Goal: Information Seeking & Learning: Check status

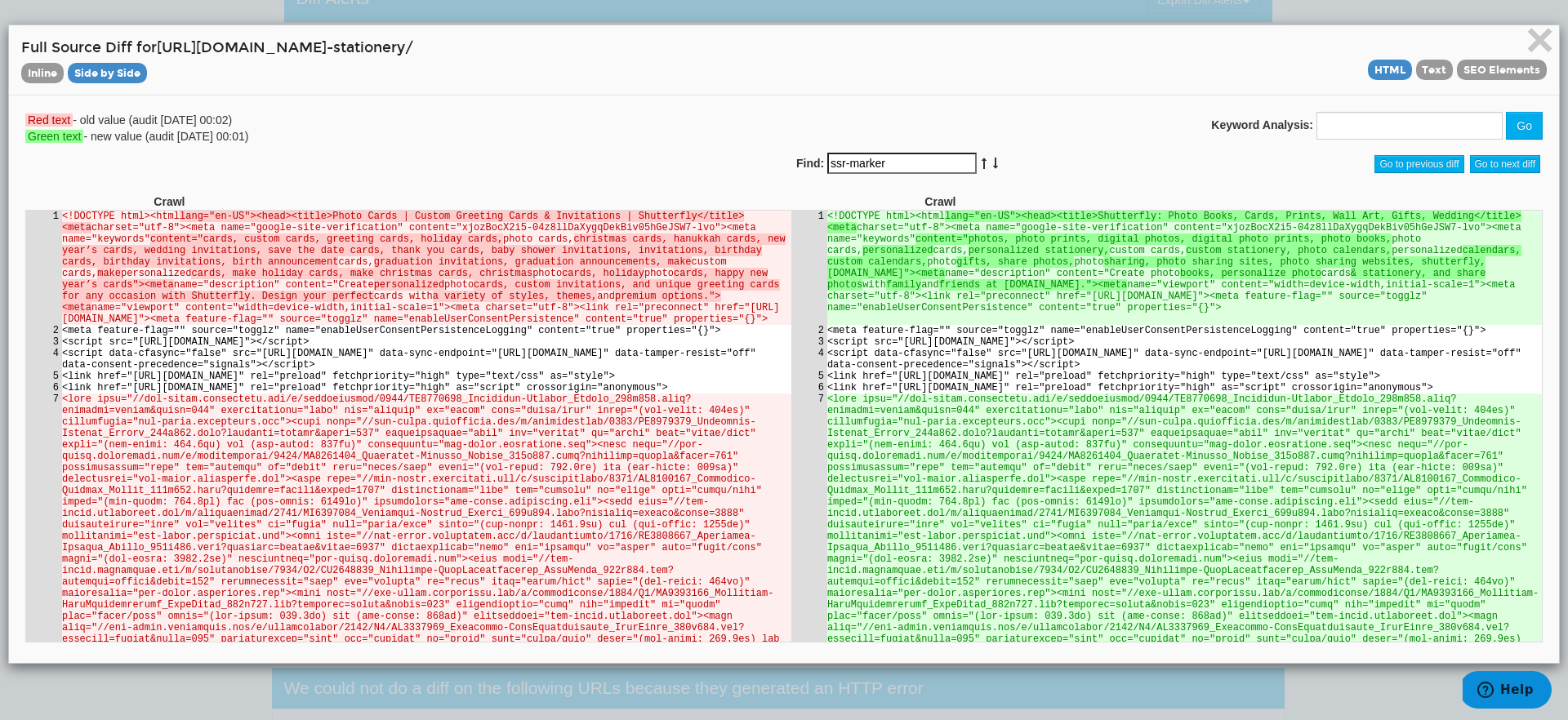
scroll to position [167668, 0]
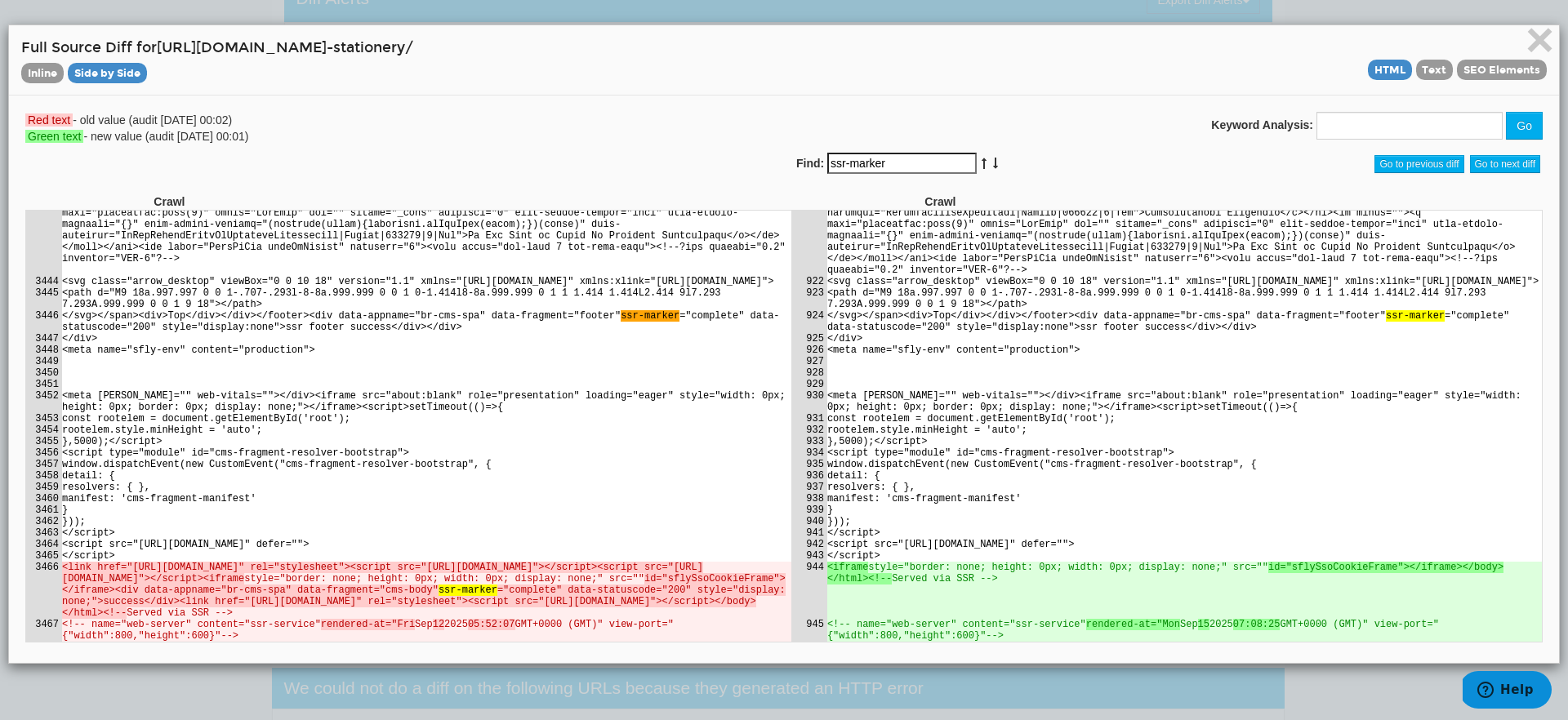
click at [204, 140] on div "Red text - old value (audit 09/12/2025 00:02) Green text - new value (audit 09/…" at bounding box center [398, 127] width 771 height 32
click at [467, 162] on div "Red text - old value (audit 09/12/2025 00:02) Green text - new value (audit 09/…" at bounding box center [784, 152] width 1542 height 81
click at [897, 165] on input "ssr-marker" at bounding box center [902, 163] width 150 height 22
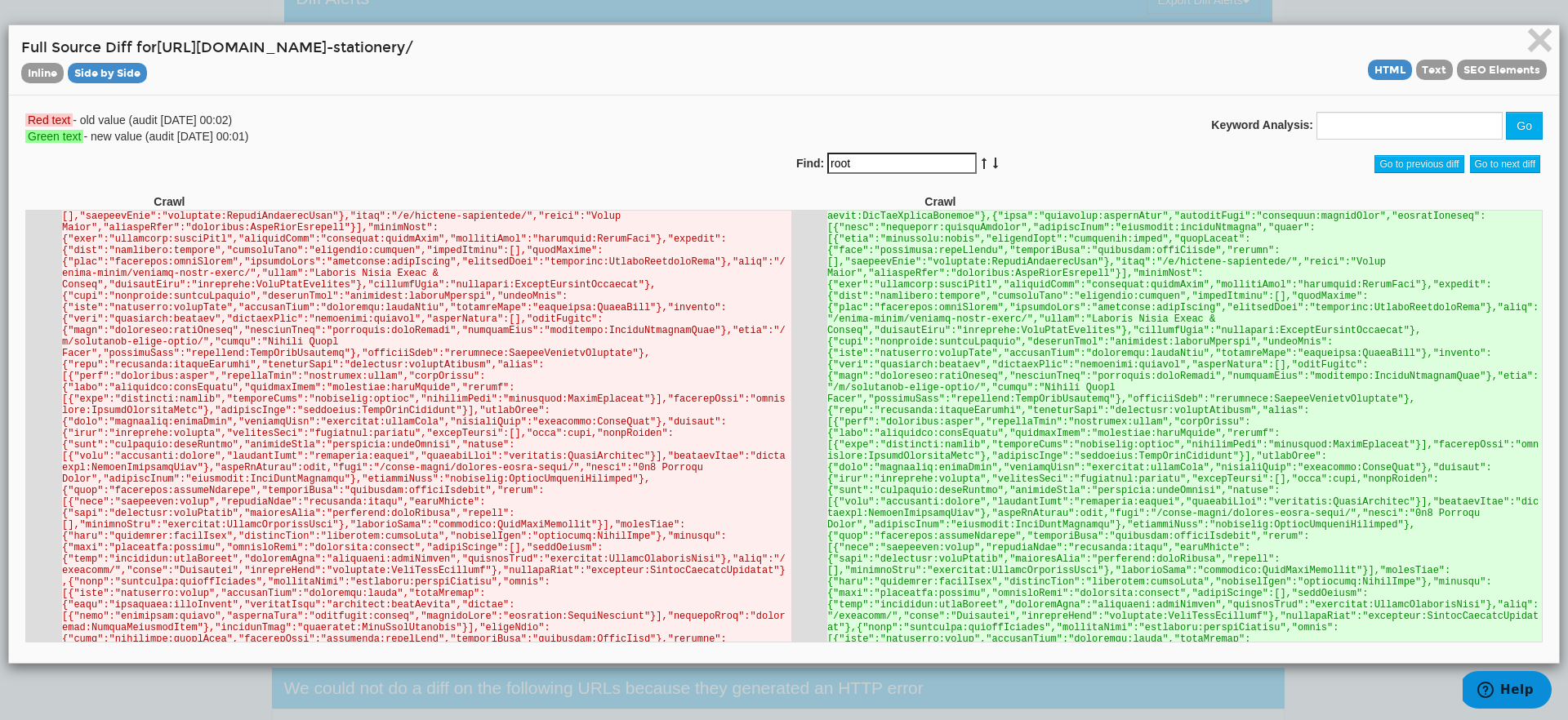
scroll to position [99782, 0]
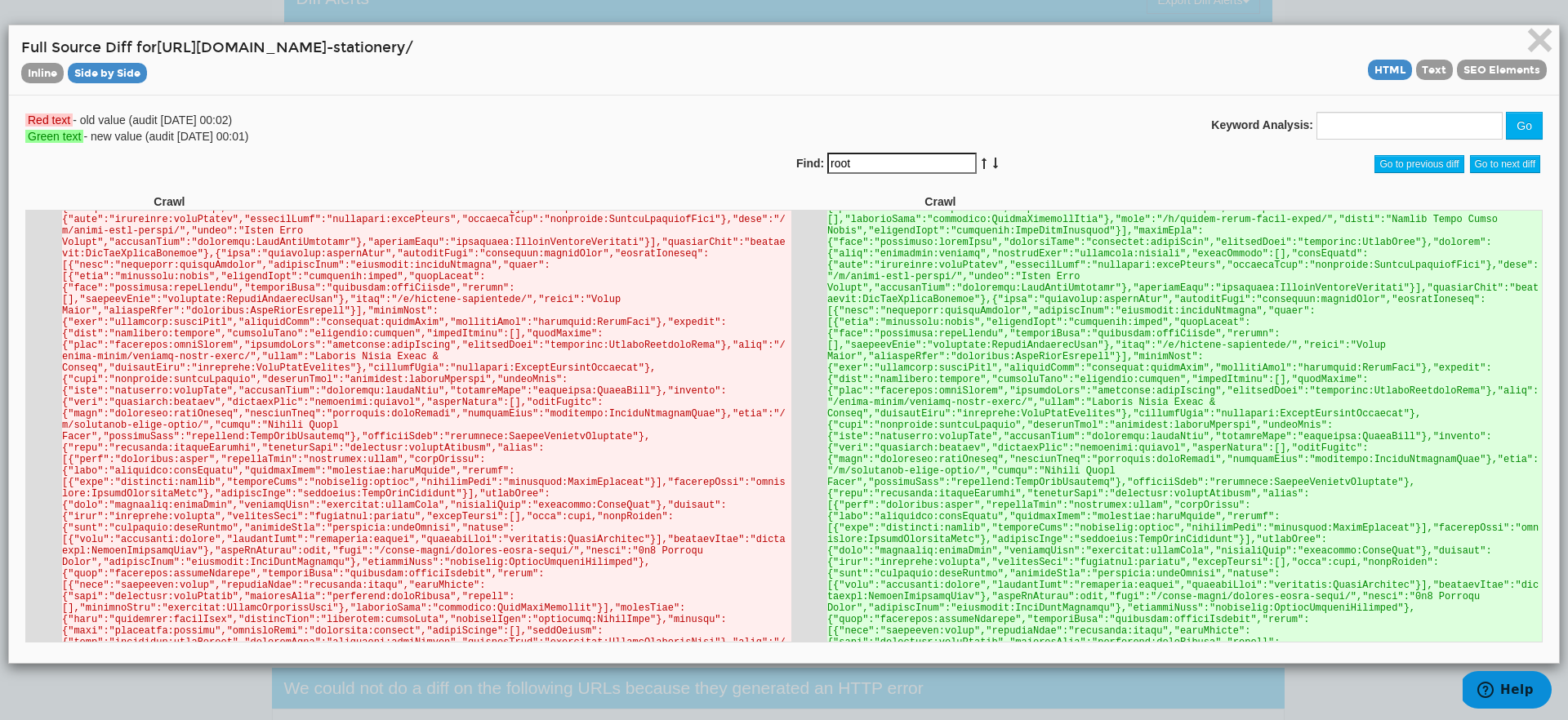
click at [847, 159] on input "root" at bounding box center [902, 163] width 150 height 22
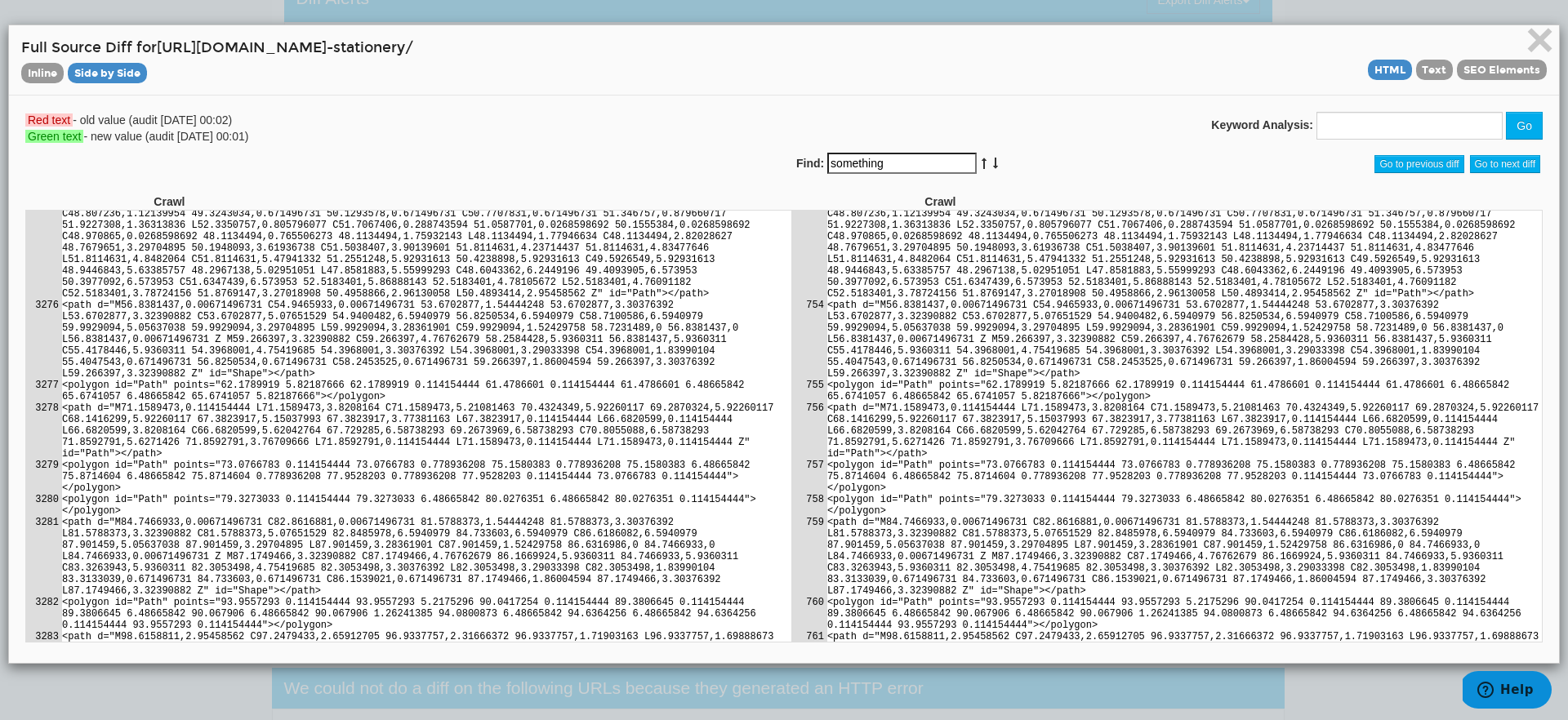
scroll to position [141220, 0]
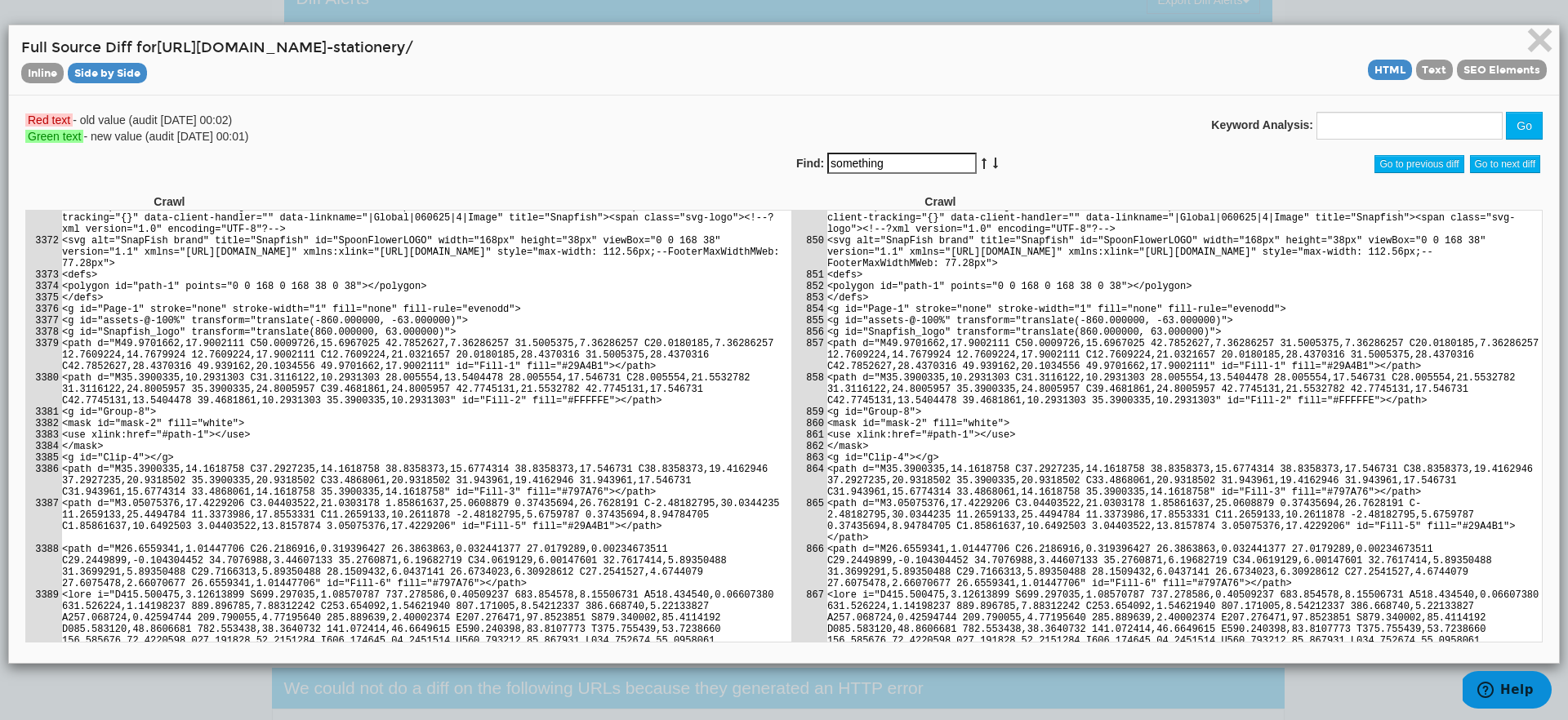
click at [933, 168] on input "something" at bounding box center [902, 163] width 150 height 22
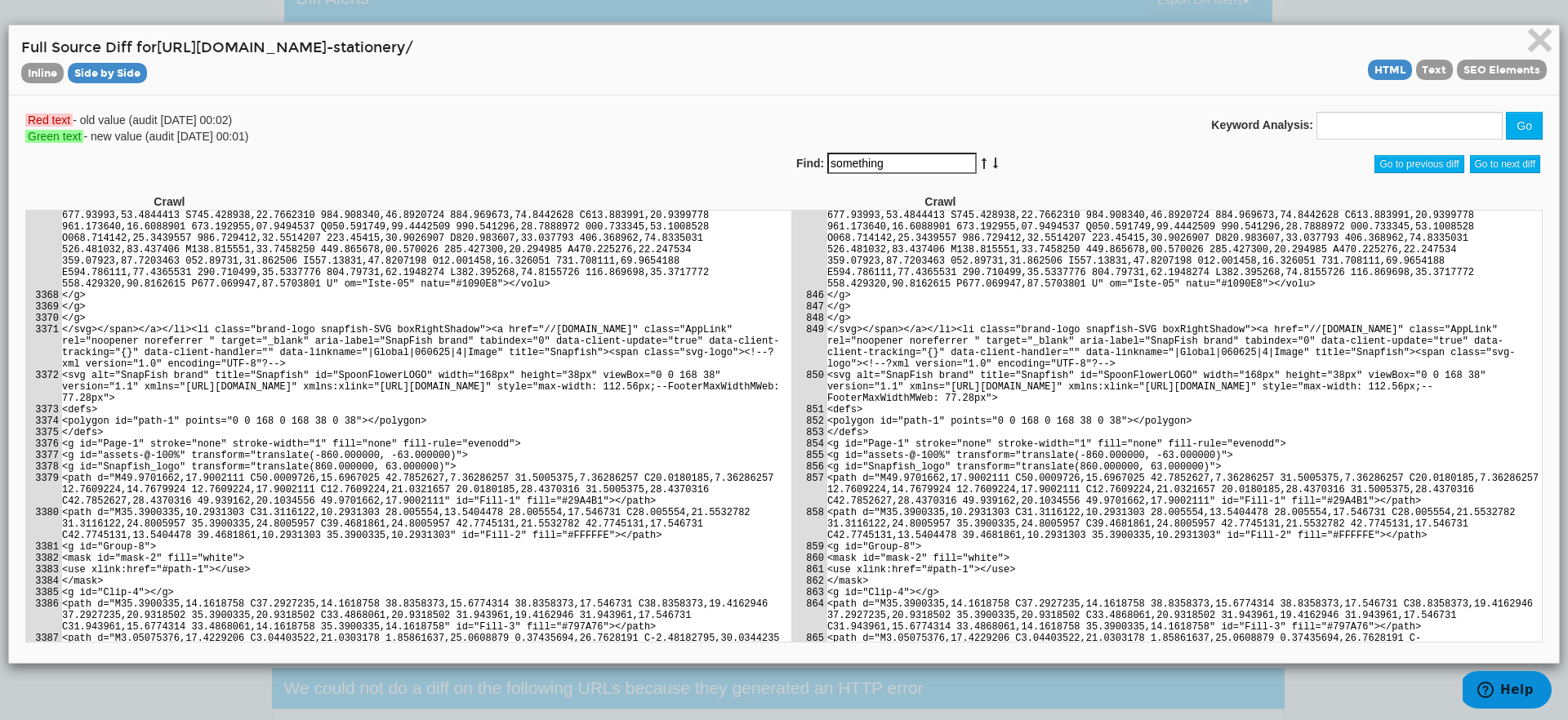
scroll to position [141066, 0]
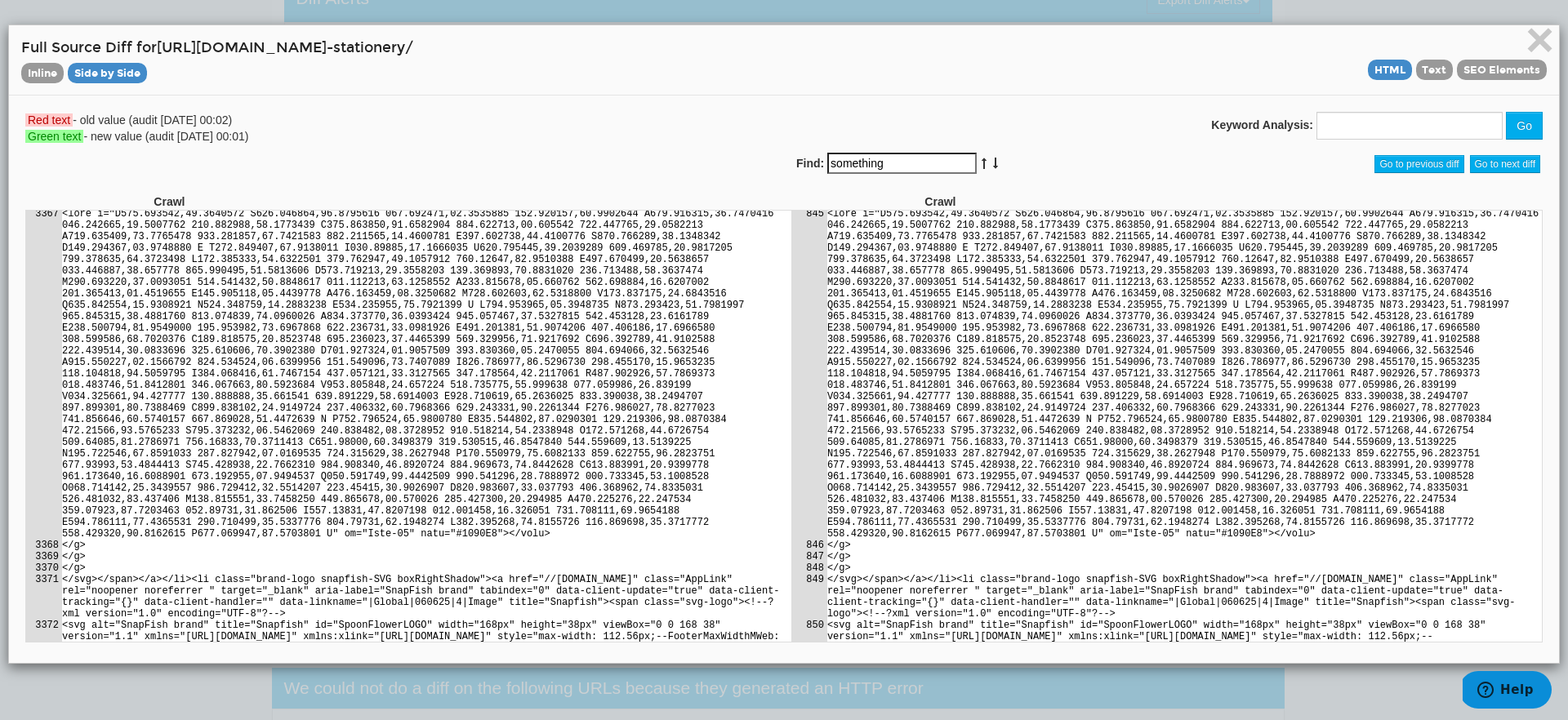
scroll to position [140806, 0]
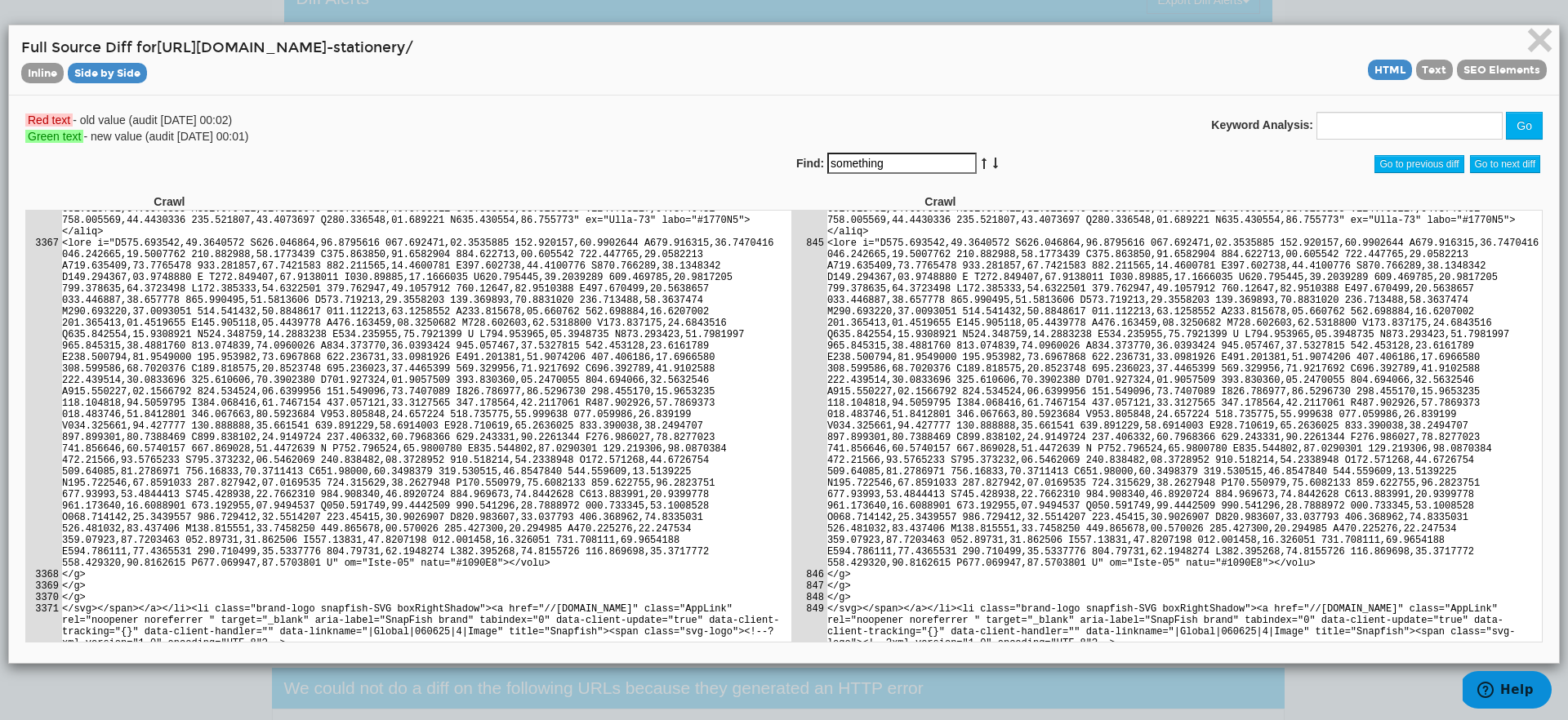
click at [869, 160] on input "something" at bounding box center [902, 163] width 150 height 22
type input "root"
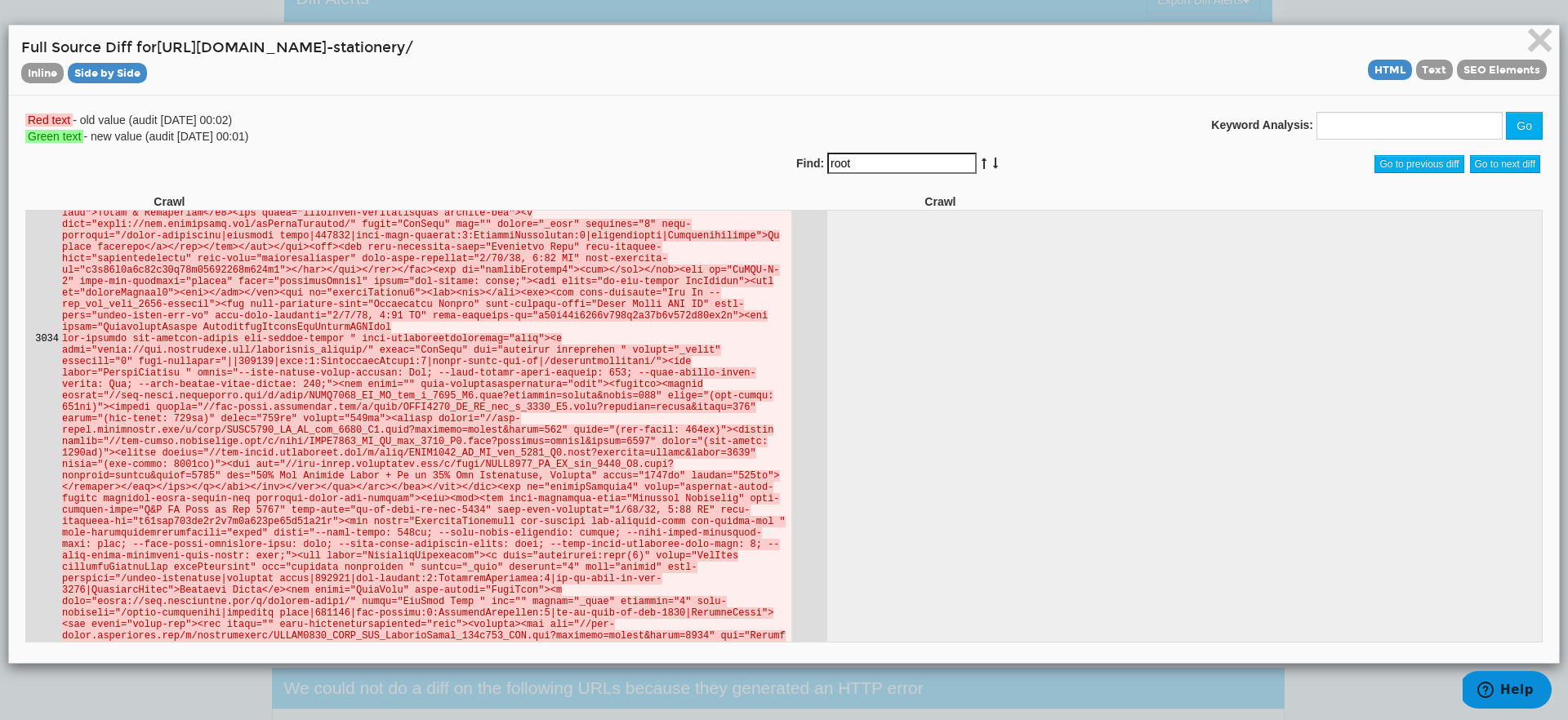
scroll to position [99704, 0]
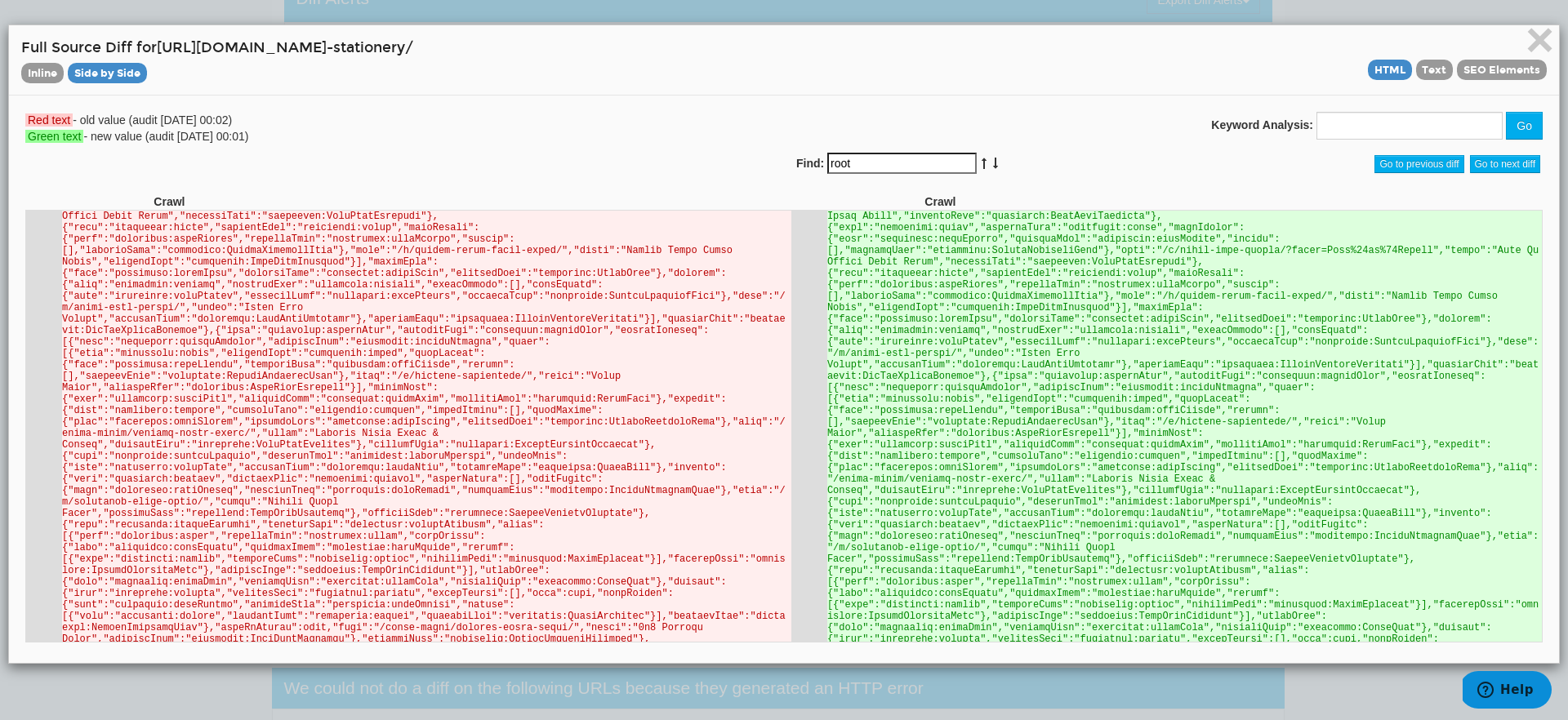
click at [252, 135] on div "Red text - old value (audit 09/12/2025 00:02) Green text - new value (audit 09/…" at bounding box center [398, 127] width 771 height 32
click at [193, 141] on div "Red text - old value (audit 09/12/2025 00:02) Green text - new value (audit 09/…" at bounding box center [398, 127] width 771 height 32
click at [263, 134] on div "Red text - old value (audit 09/12/2025 00:02) Green text - new value (audit 09/…" at bounding box center [398, 127] width 771 height 32
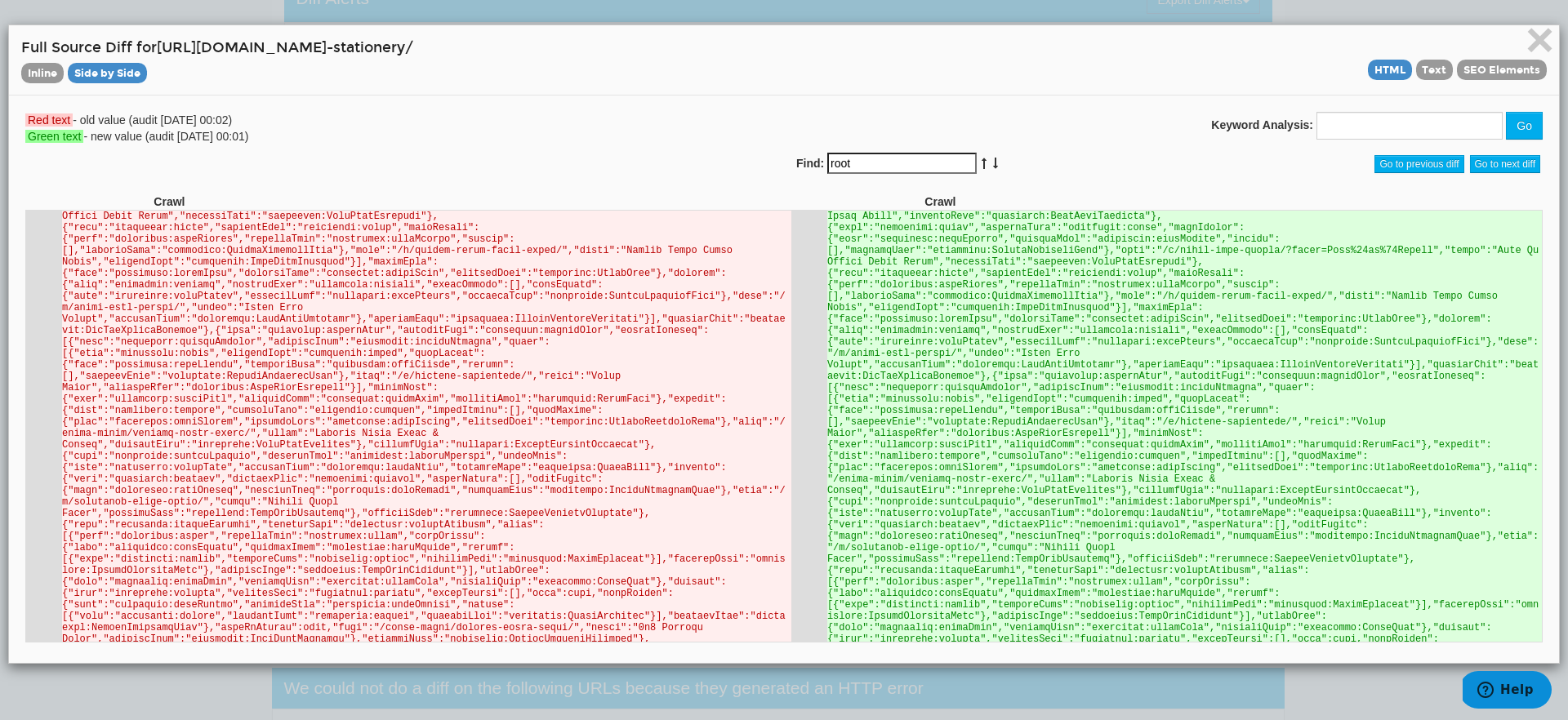
click at [263, 134] on div "Red text - old value (audit 09/12/2025 00:02) Green text - new value (audit 09/…" at bounding box center [398, 127] width 771 height 32
click at [303, 142] on div "Red text - old value (audit 09/12/2025 00:02) Green text - new value (audit 09/…" at bounding box center [398, 127] width 771 height 32
drag, startPoint x: 375, startPoint y: 48, endPoint x: 489, endPoint y: 51, distance: 114.0
click at [489, 51] on h4 "Full Source Diff for https://www.shutterfly.com/cards -stationery/ Inline Side …" at bounding box center [784, 60] width 1526 height 45
copy h4 "cards -stationery"
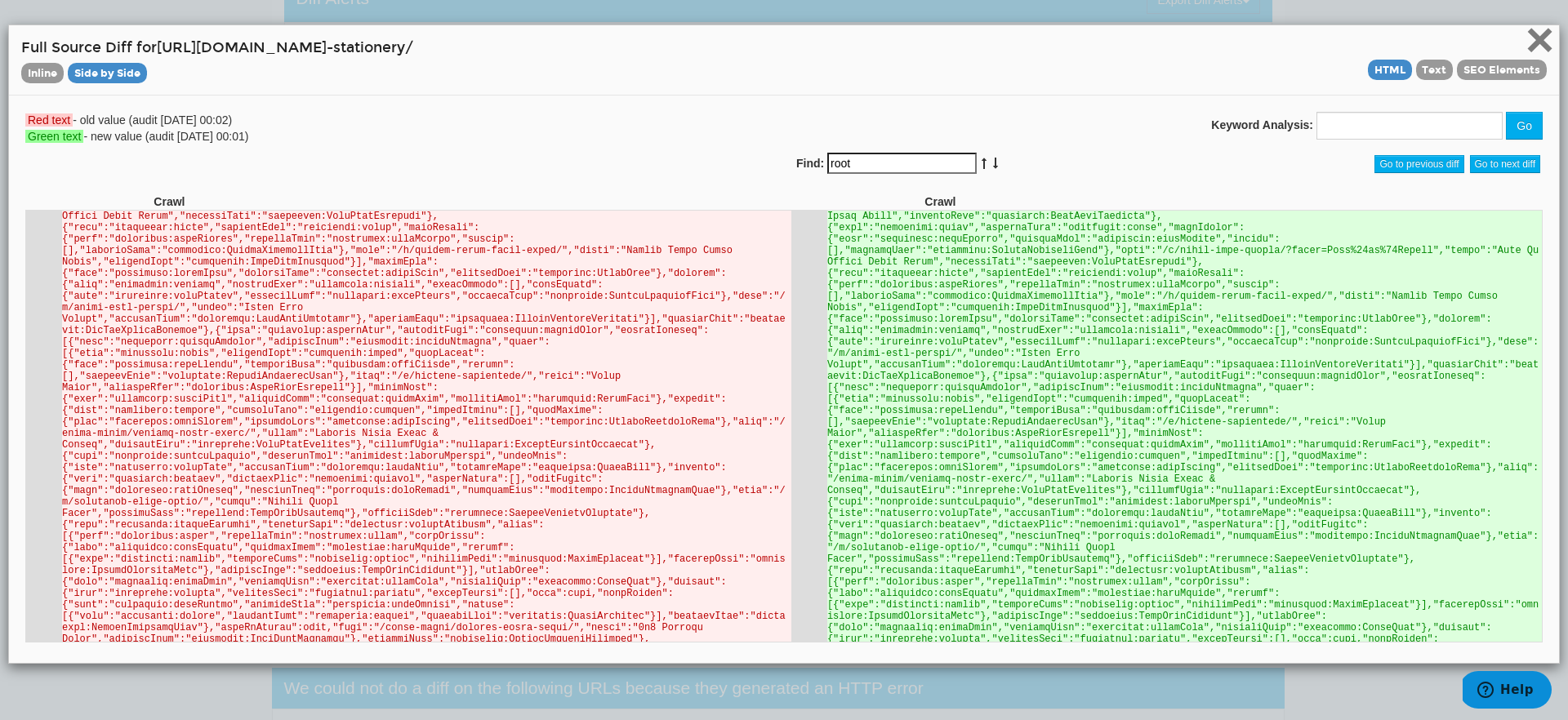
click at [1529, 40] on span "×" at bounding box center [1540, 40] width 28 height 55
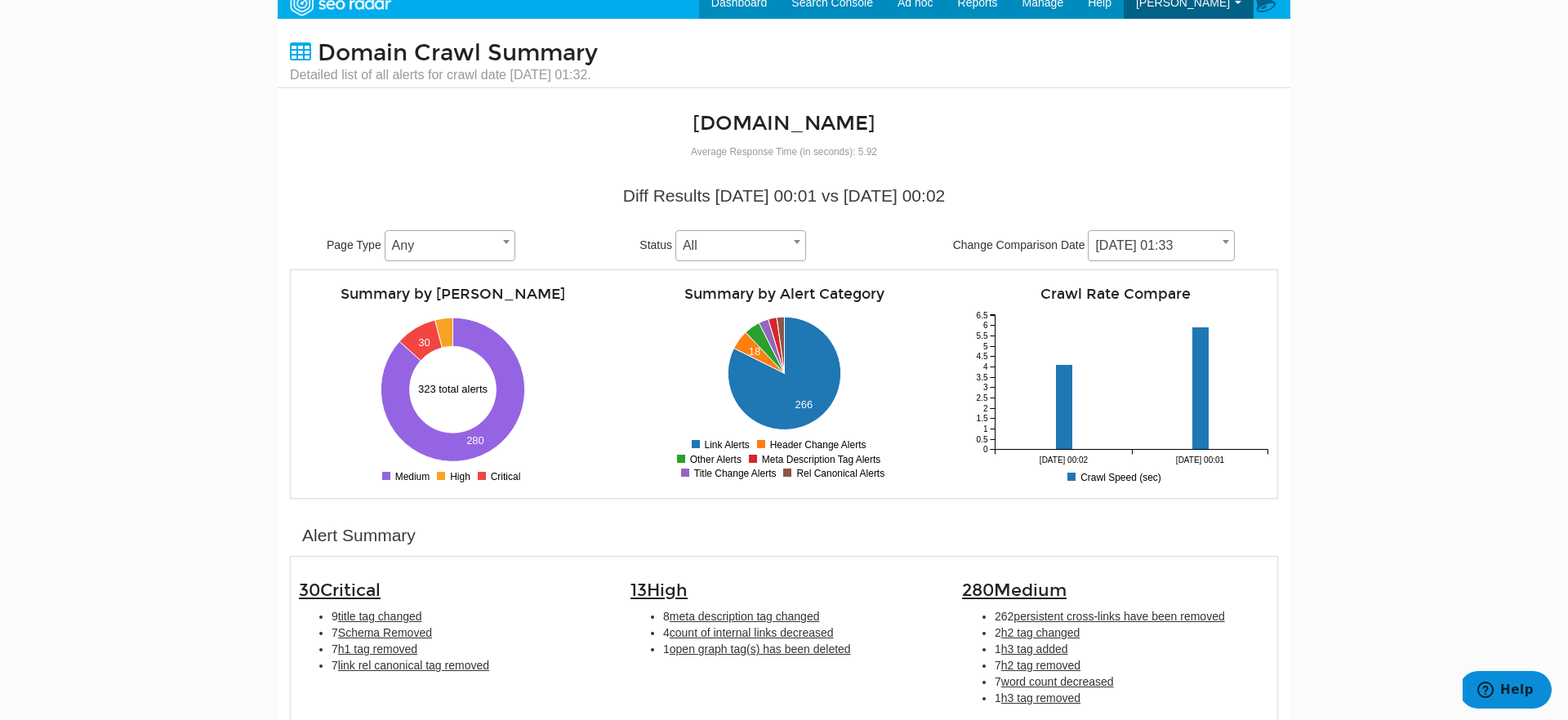
scroll to position [0, 0]
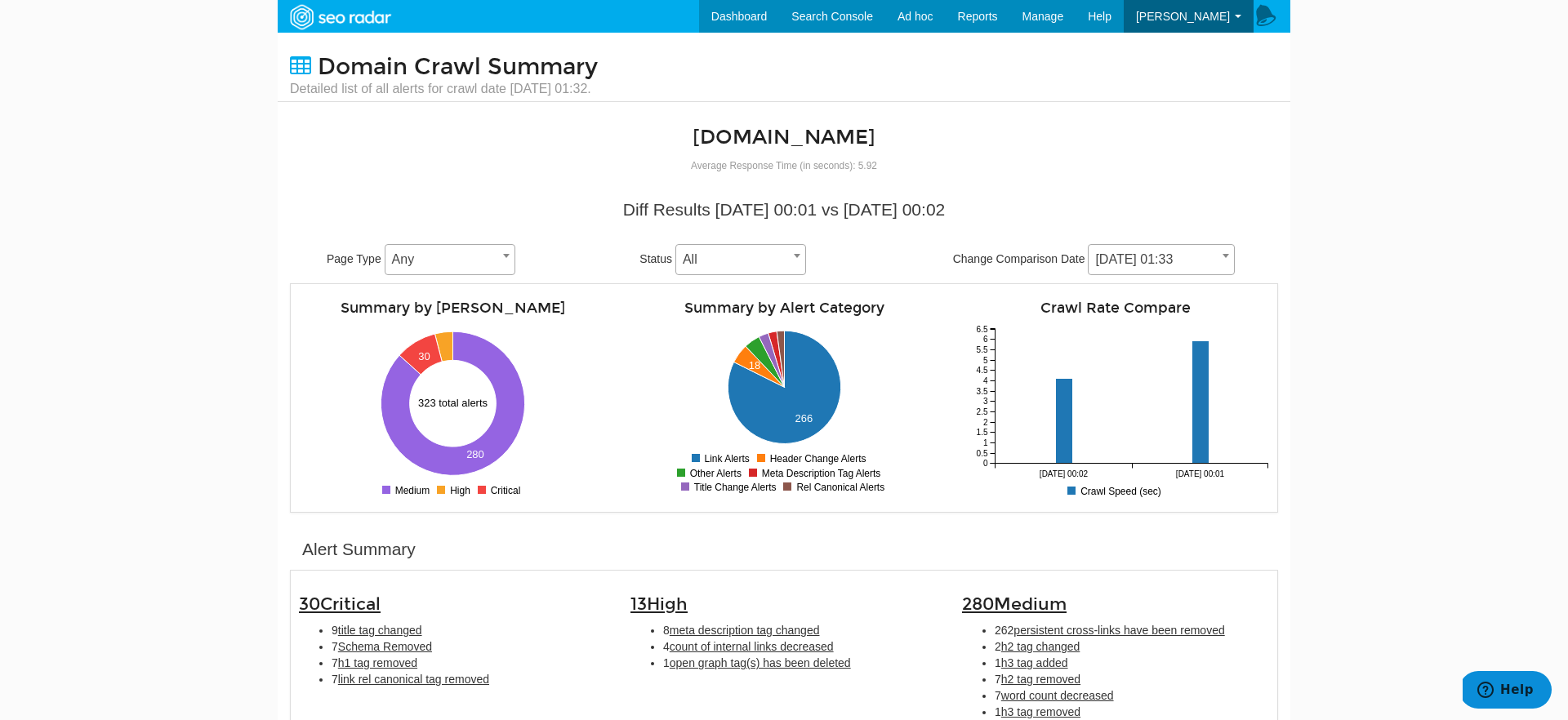
click at [766, 215] on div "Diff Results [DATE] 00:01 vs [DATE] 00:02" at bounding box center [784, 209] width 963 height 24
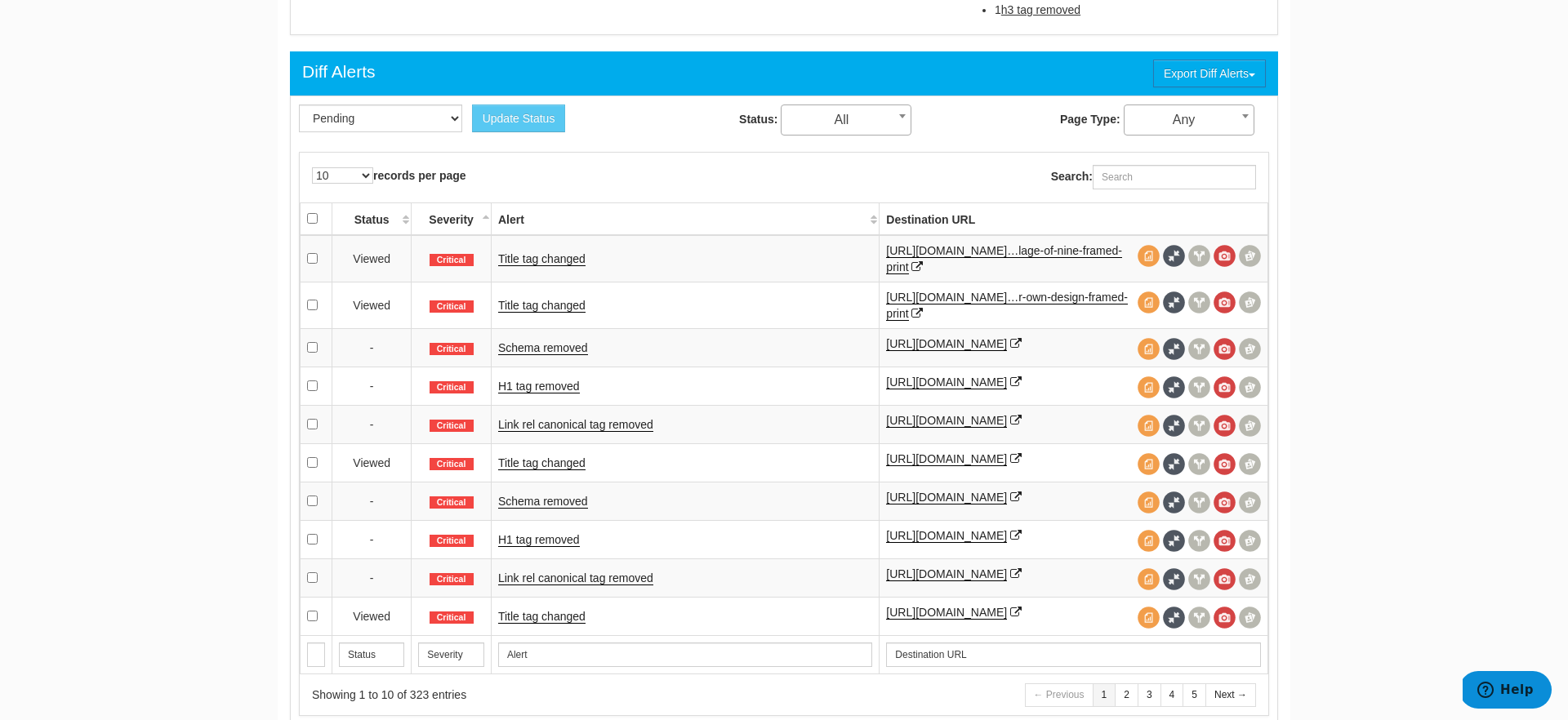
scroll to position [774, 0]
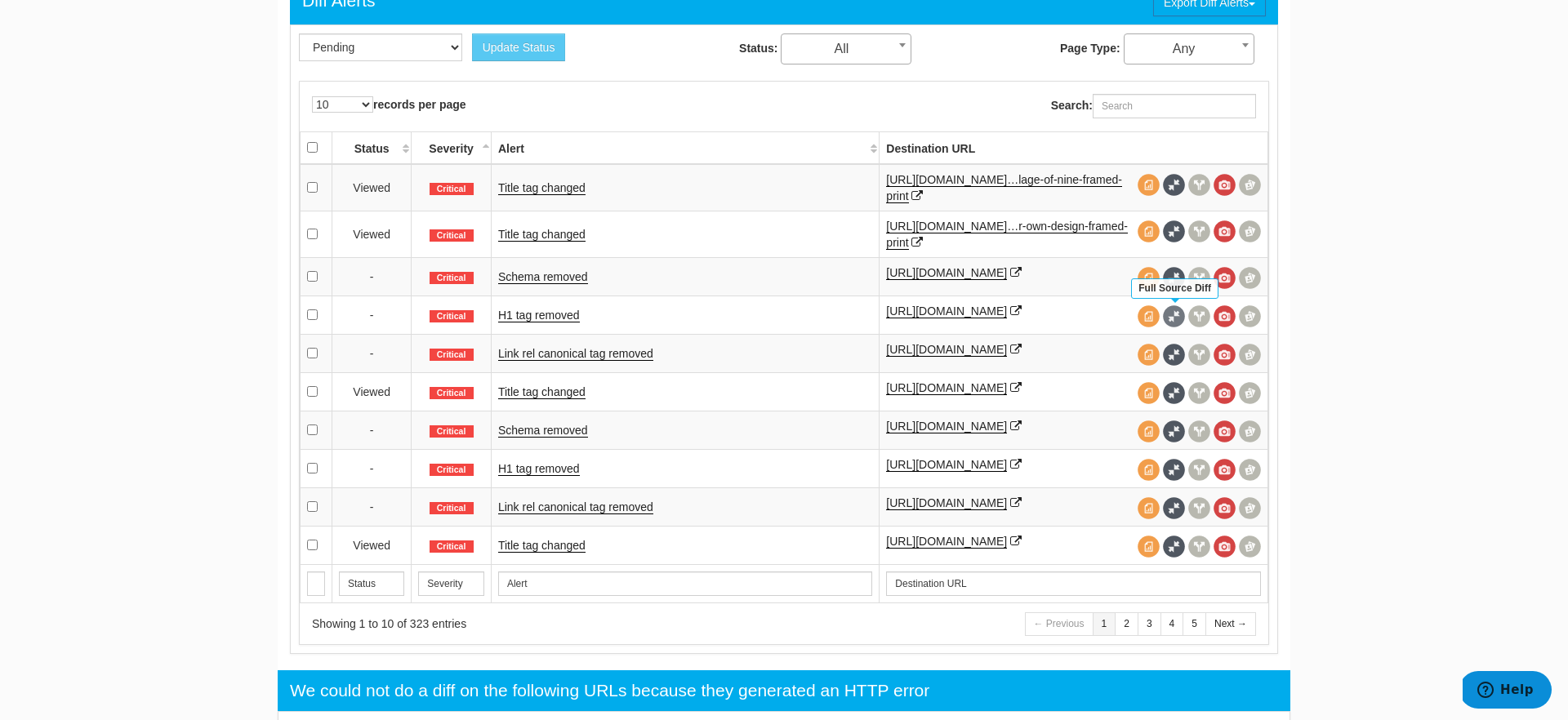
click at [1166, 316] on span at bounding box center [1174, 316] width 22 height 22
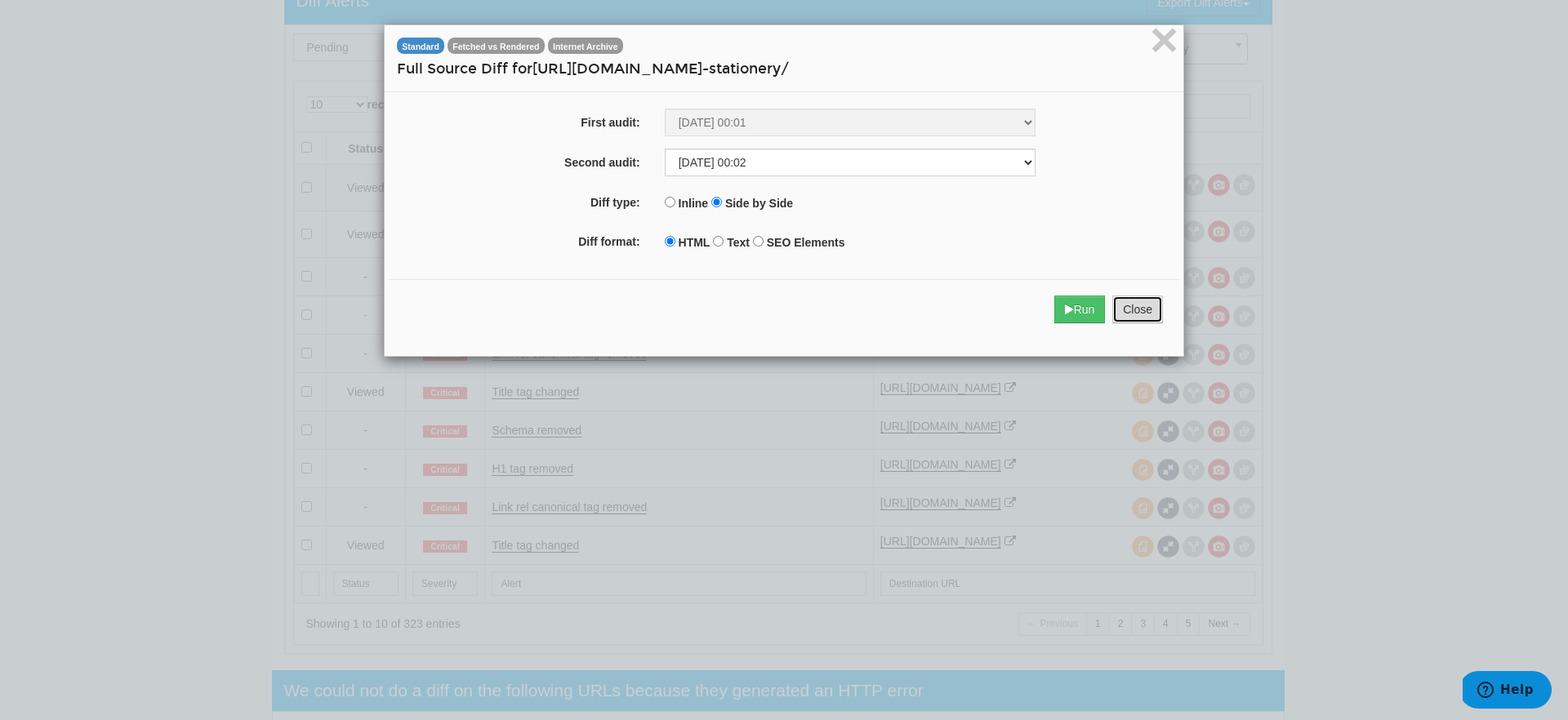
click at [1140, 315] on button "Close" at bounding box center [1138, 309] width 51 height 27
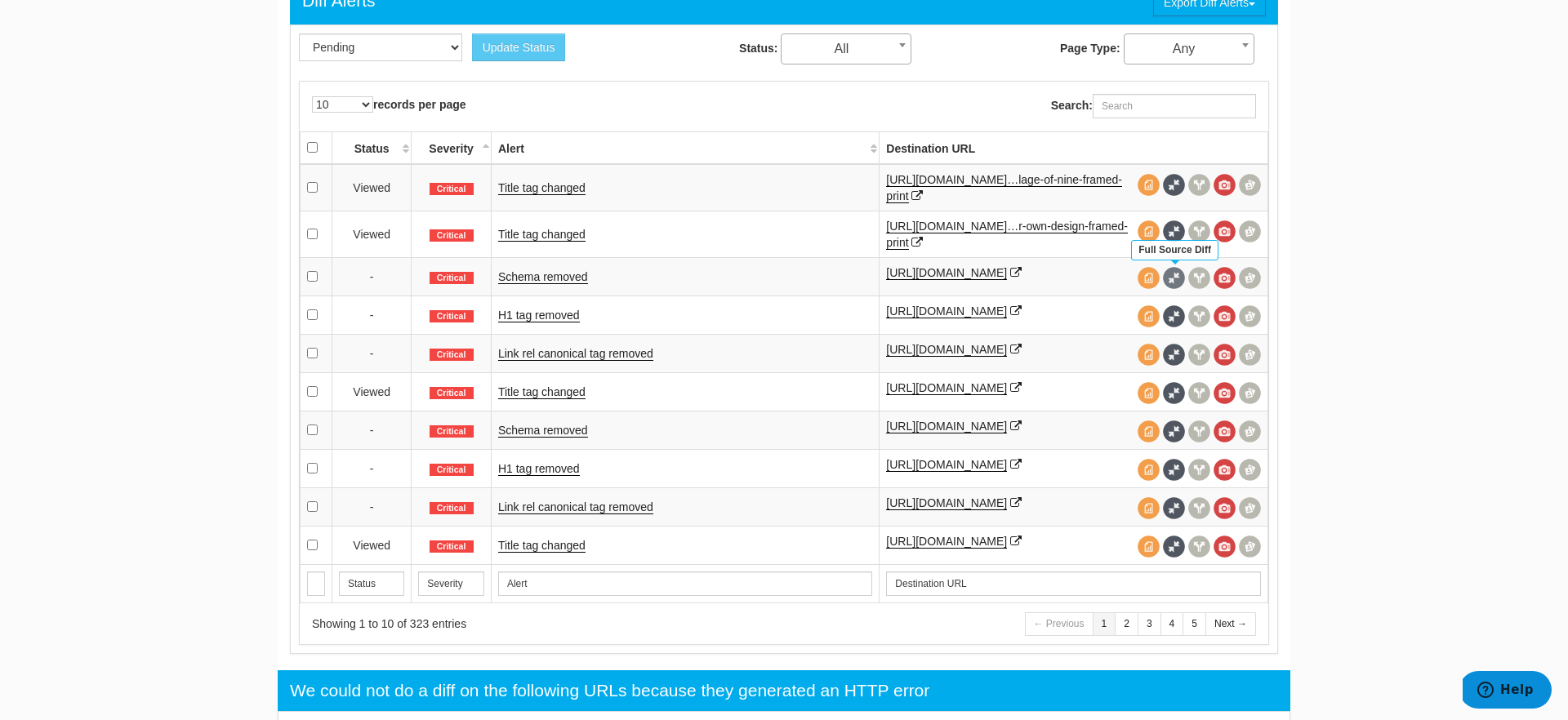
click at [1175, 274] on span at bounding box center [1174, 278] width 22 height 22
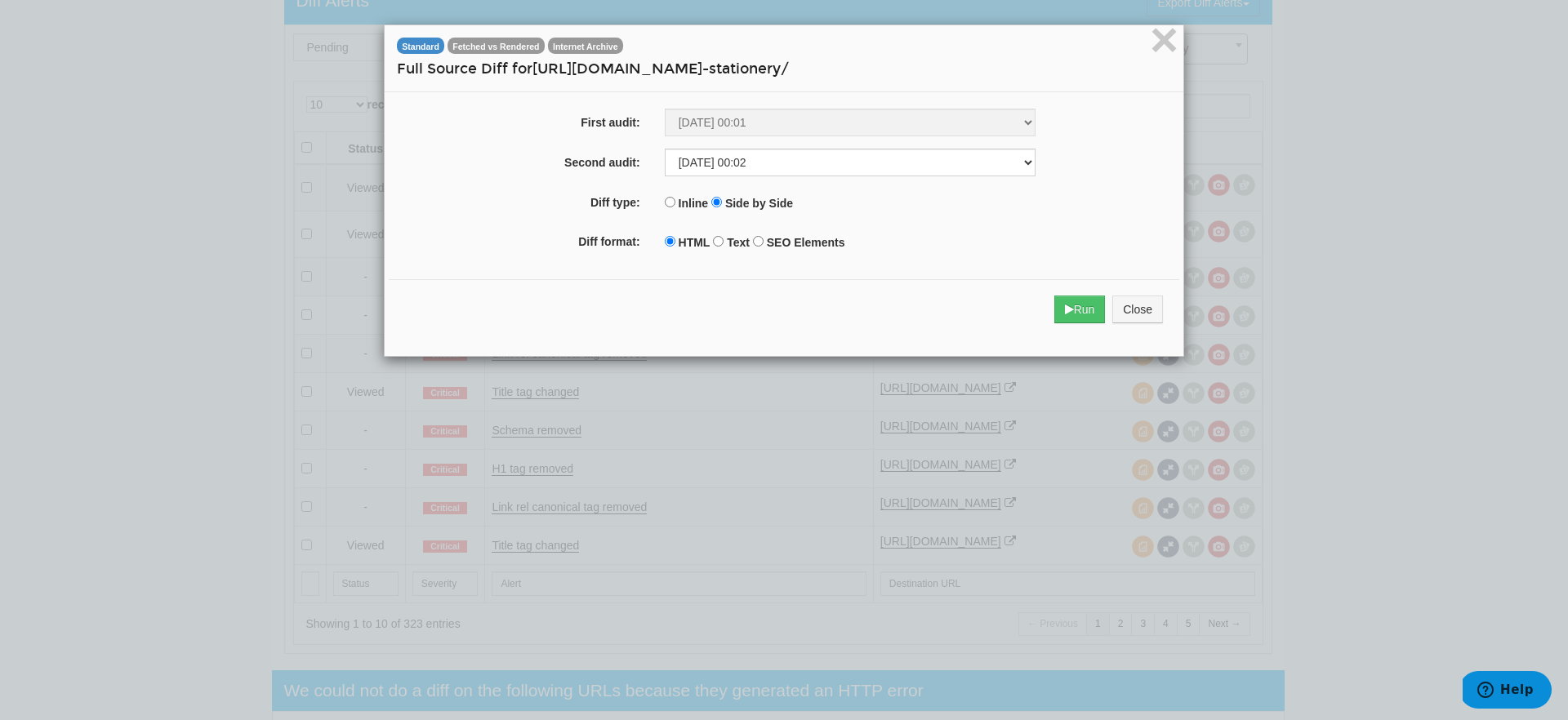
click at [785, 245] on label "SEO Elements" at bounding box center [806, 243] width 78 height 17
click at [764, 245] on input "SEO Elements" at bounding box center [758, 241] width 11 height 11
radio input "true"
click at [1078, 314] on button "Run" at bounding box center [1080, 309] width 52 height 27
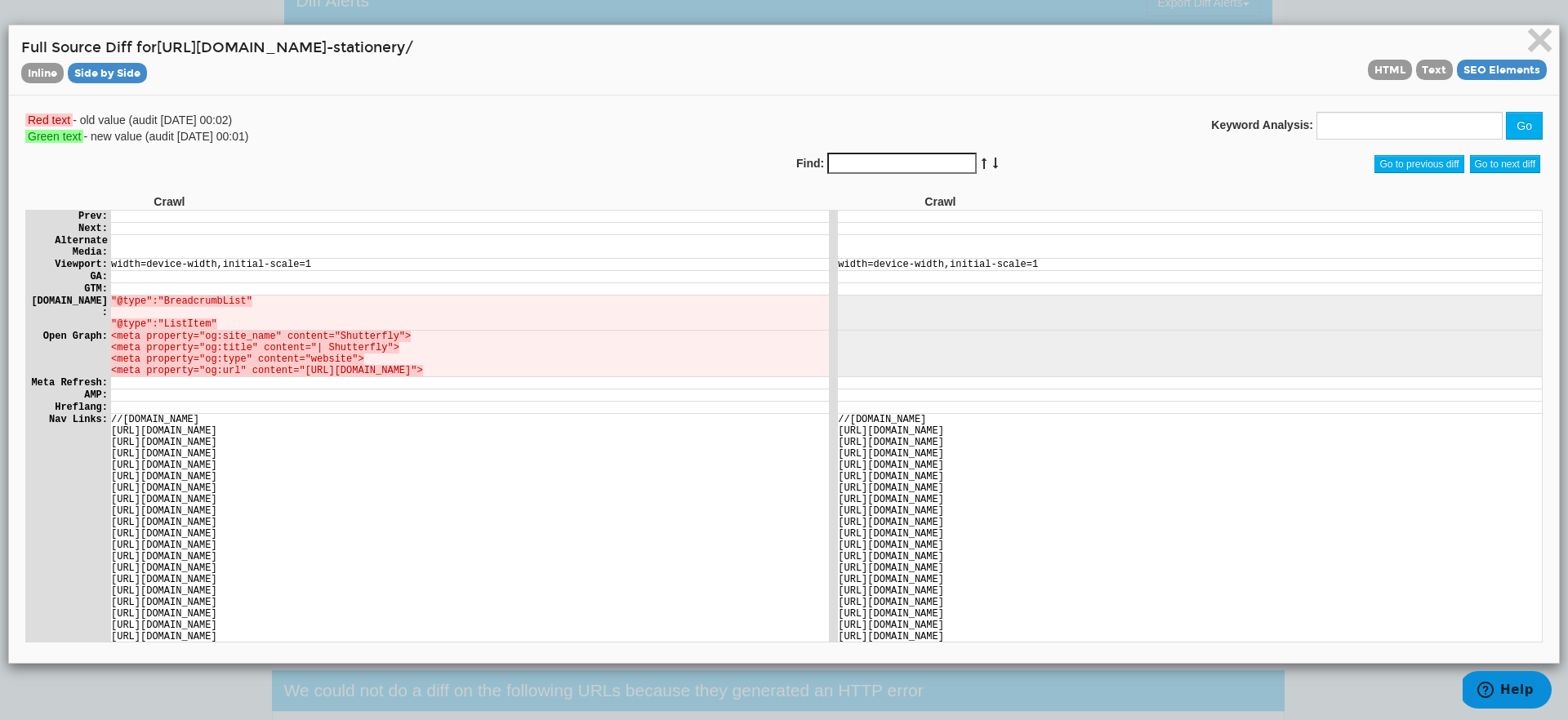
scroll to position [477, 0]
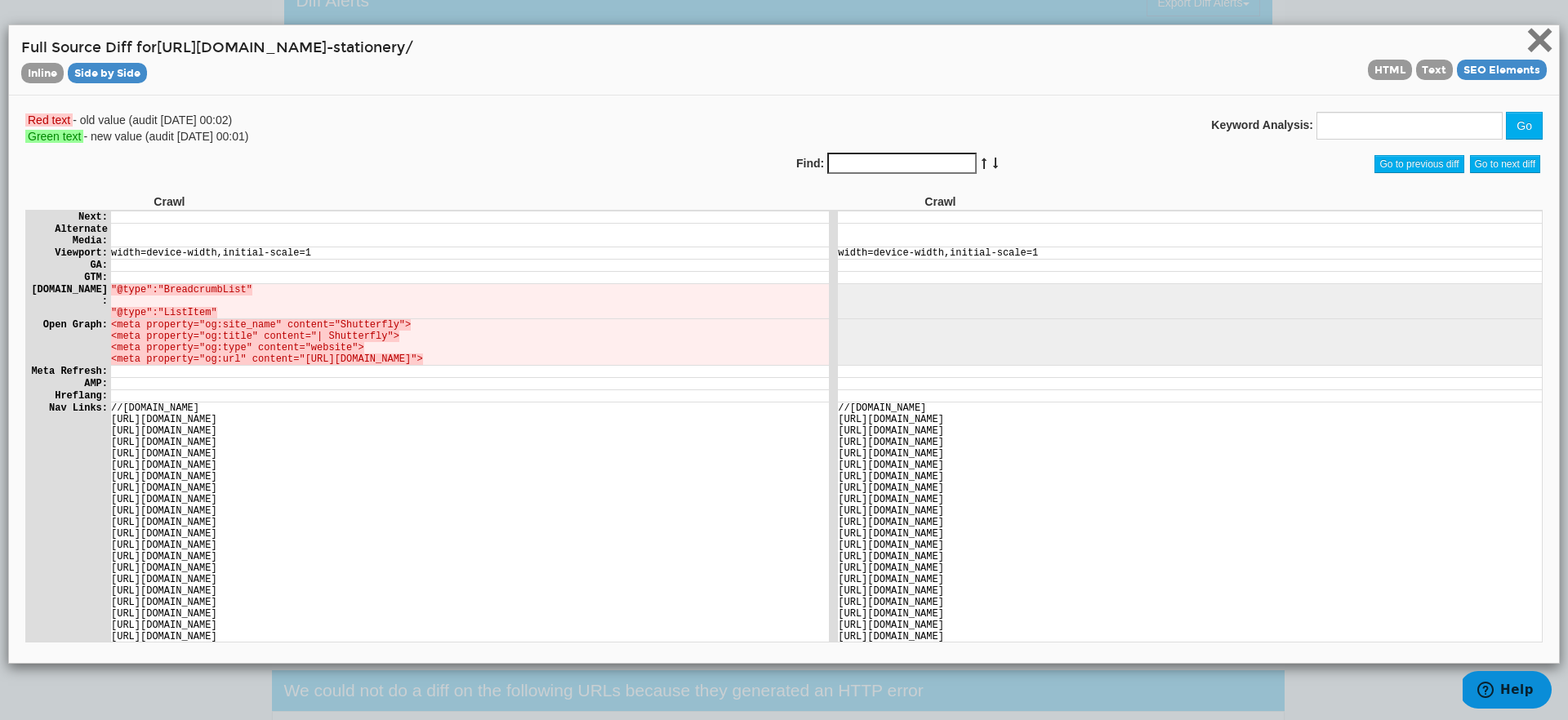
click at [1550, 37] on span "×" at bounding box center [1540, 40] width 28 height 55
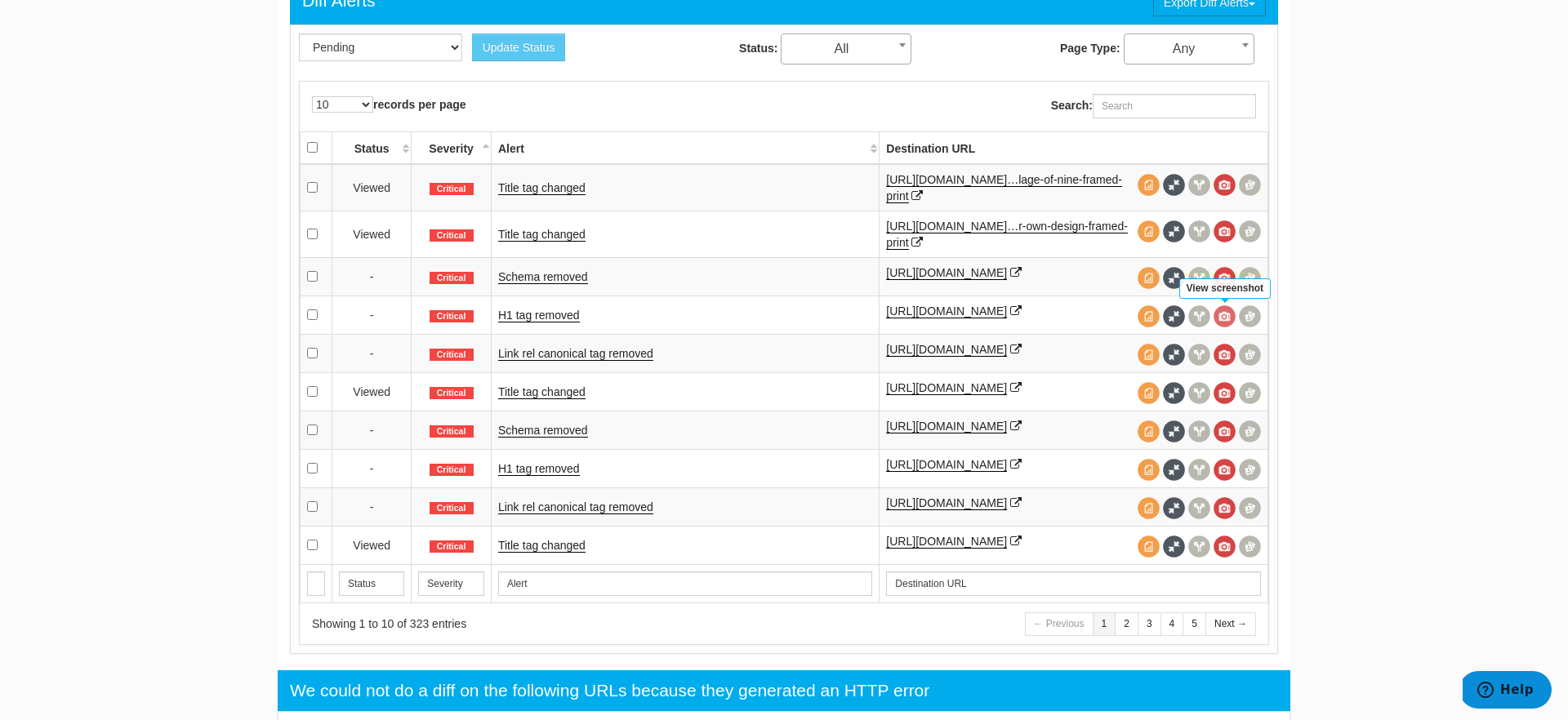
click at [1219, 322] on span at bounding box center [1225, 316] width 22 height 22
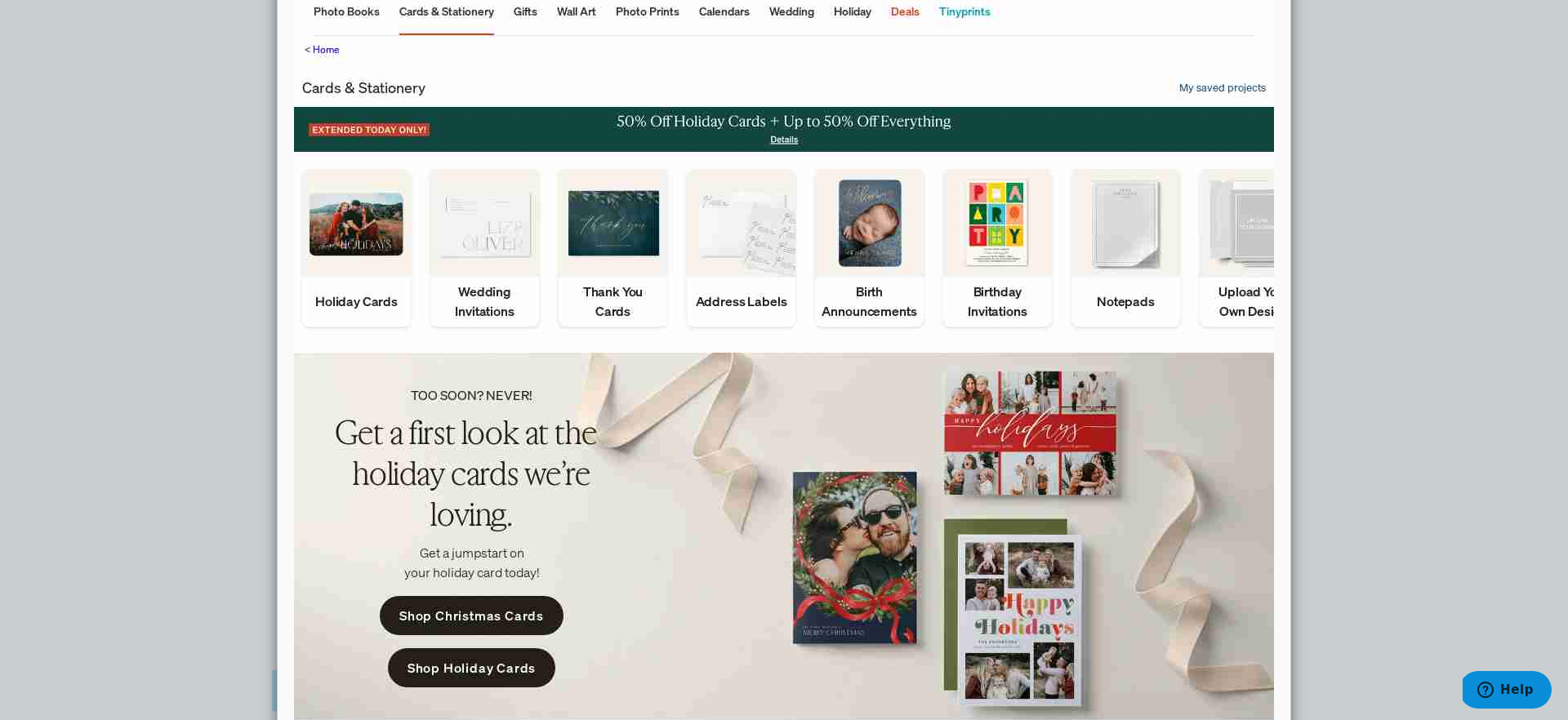
scroll to position [0, 0]
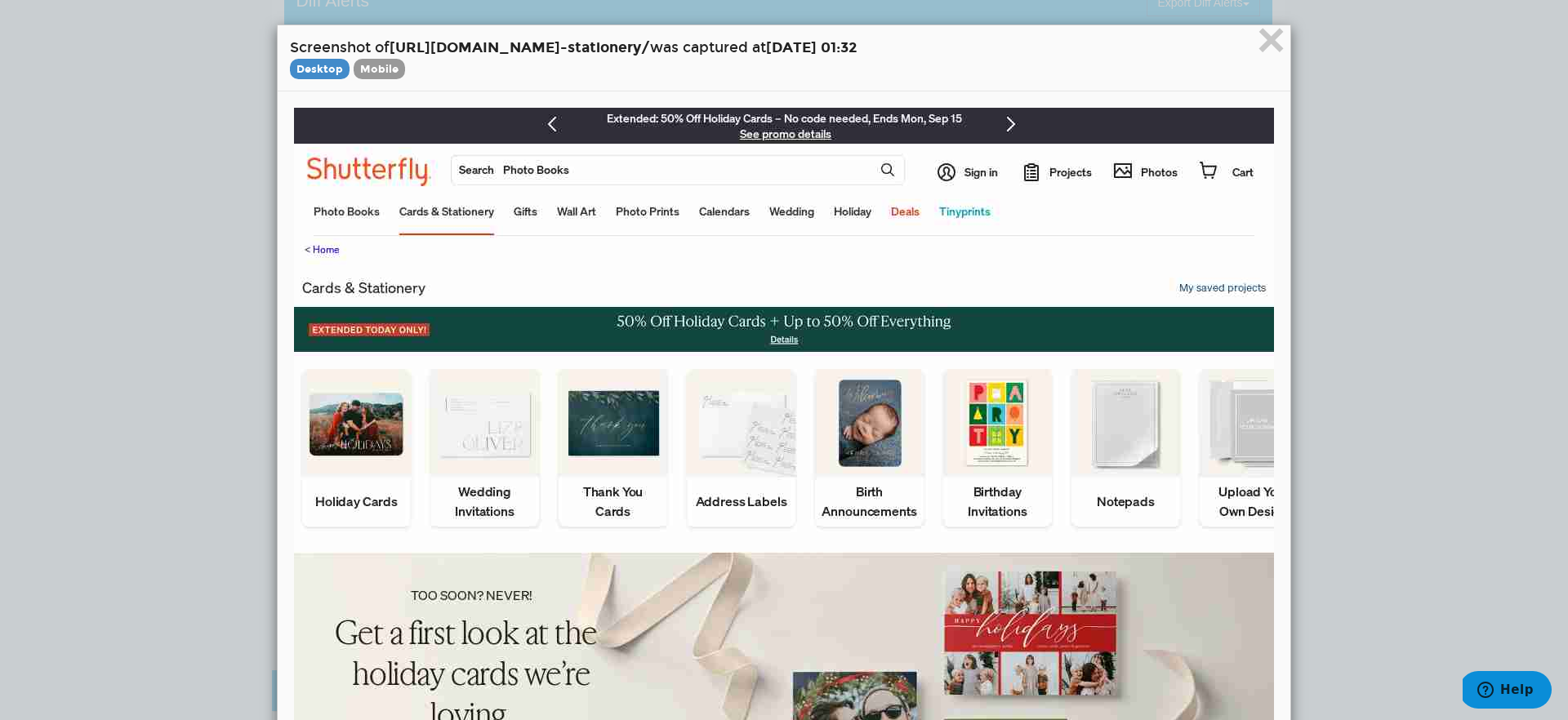
click at [1265, 47] on span "×" at bounding box center [1271, 40] width 28 height 55
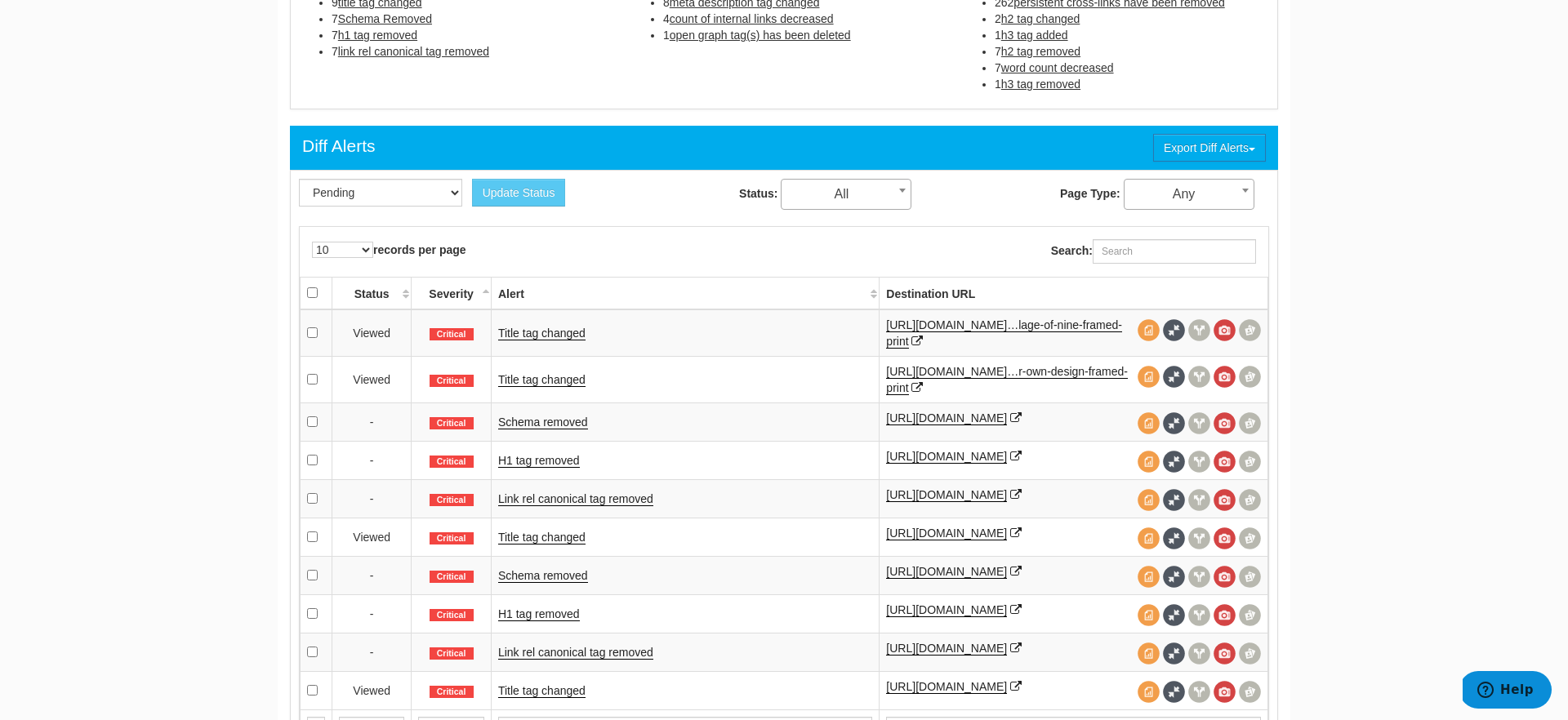
scroll to position [633, 0]
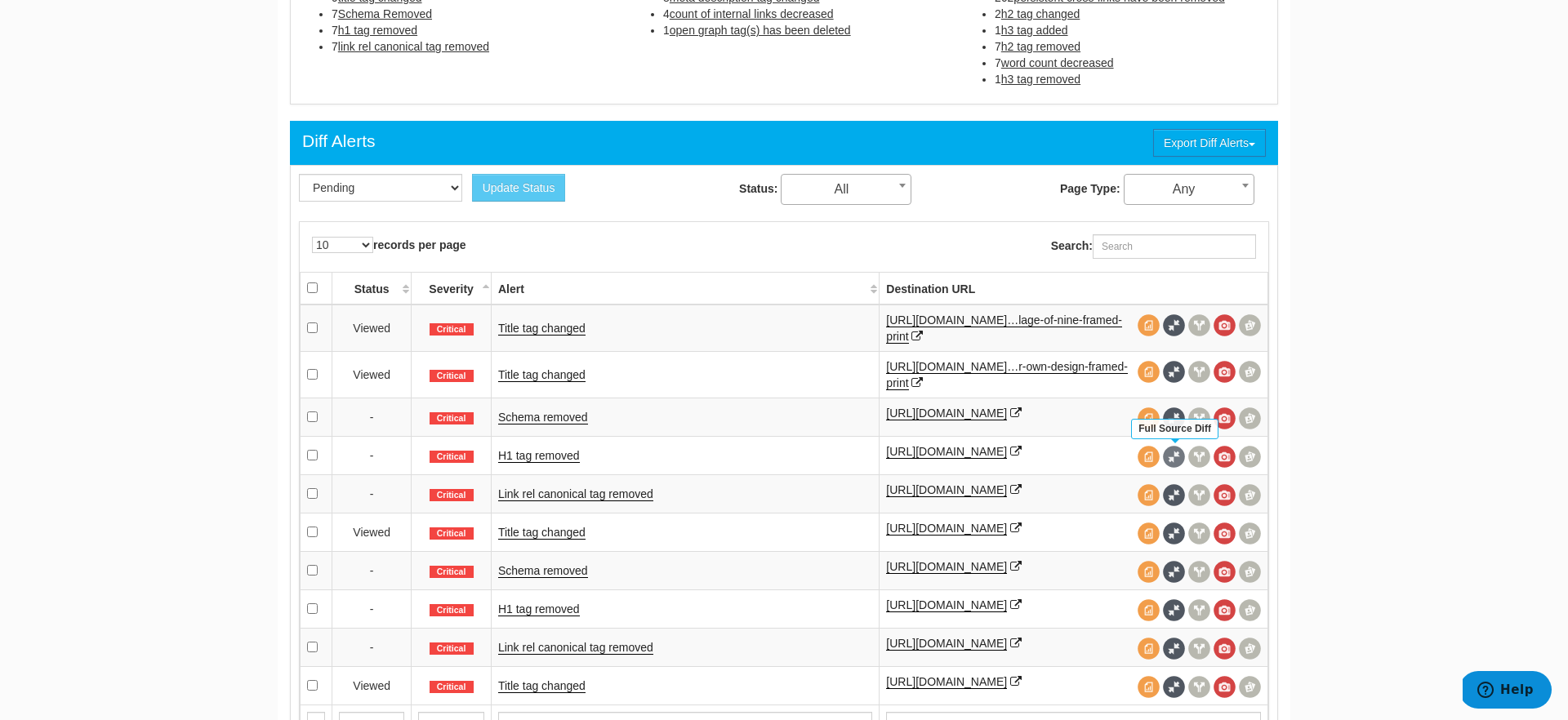
click at [1178, 463] on span at bounding box center [1174, 457] width 22 height 22
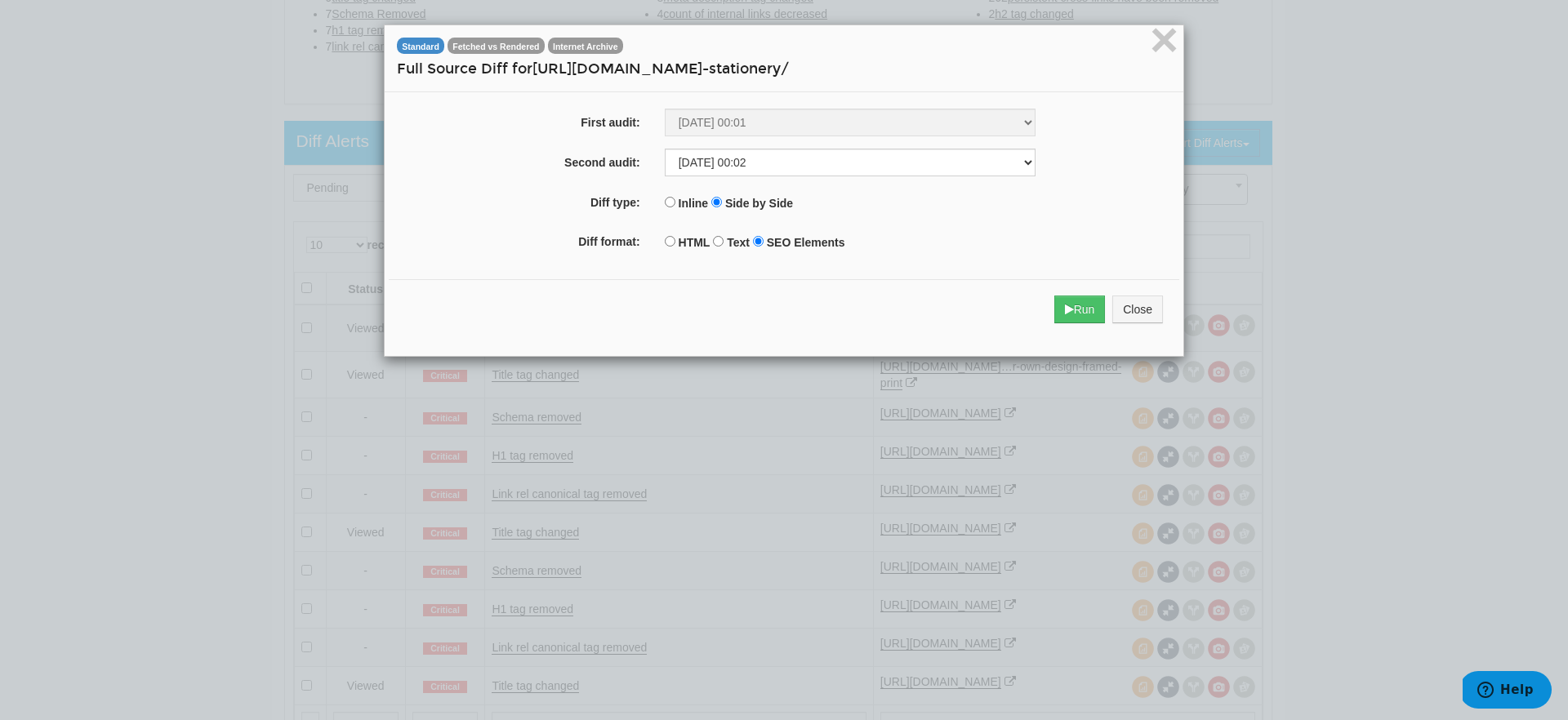
click at [695, 245] on label "HTML" at bounding box center [694, 243] width 32 height 17
click at [675, 245] on input "HTML" at bounding box center [670, 241] width 11 height 11
radio input "true"
click at [1078, 305] on button "Run" at bounding box center [1080, 309] width 52 height 27
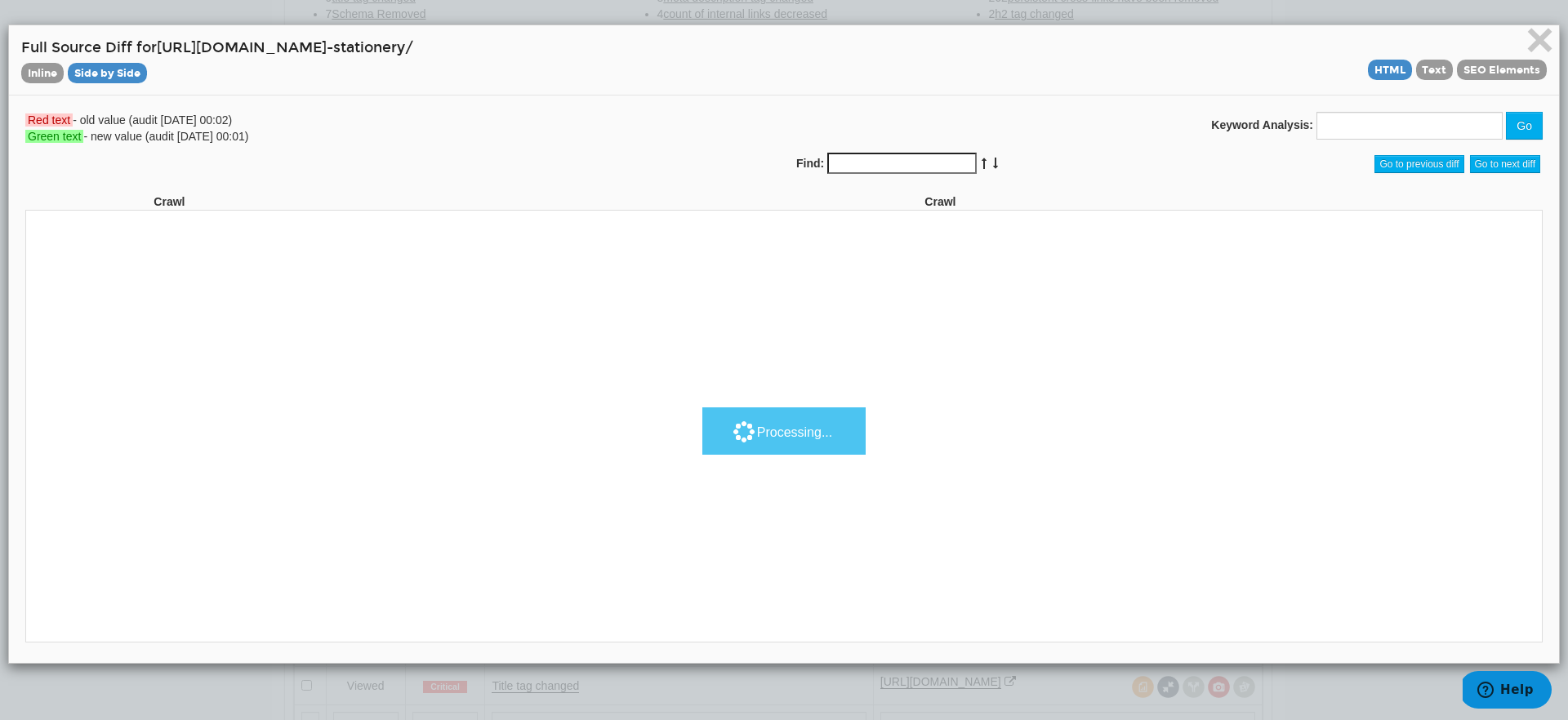
click at [44, 136] on span "Green text" at bounding box center [54, 136] width 58 height 13
click at [48, 122] on span "Red text" at bounding box center [49, 119] width 47 height 13
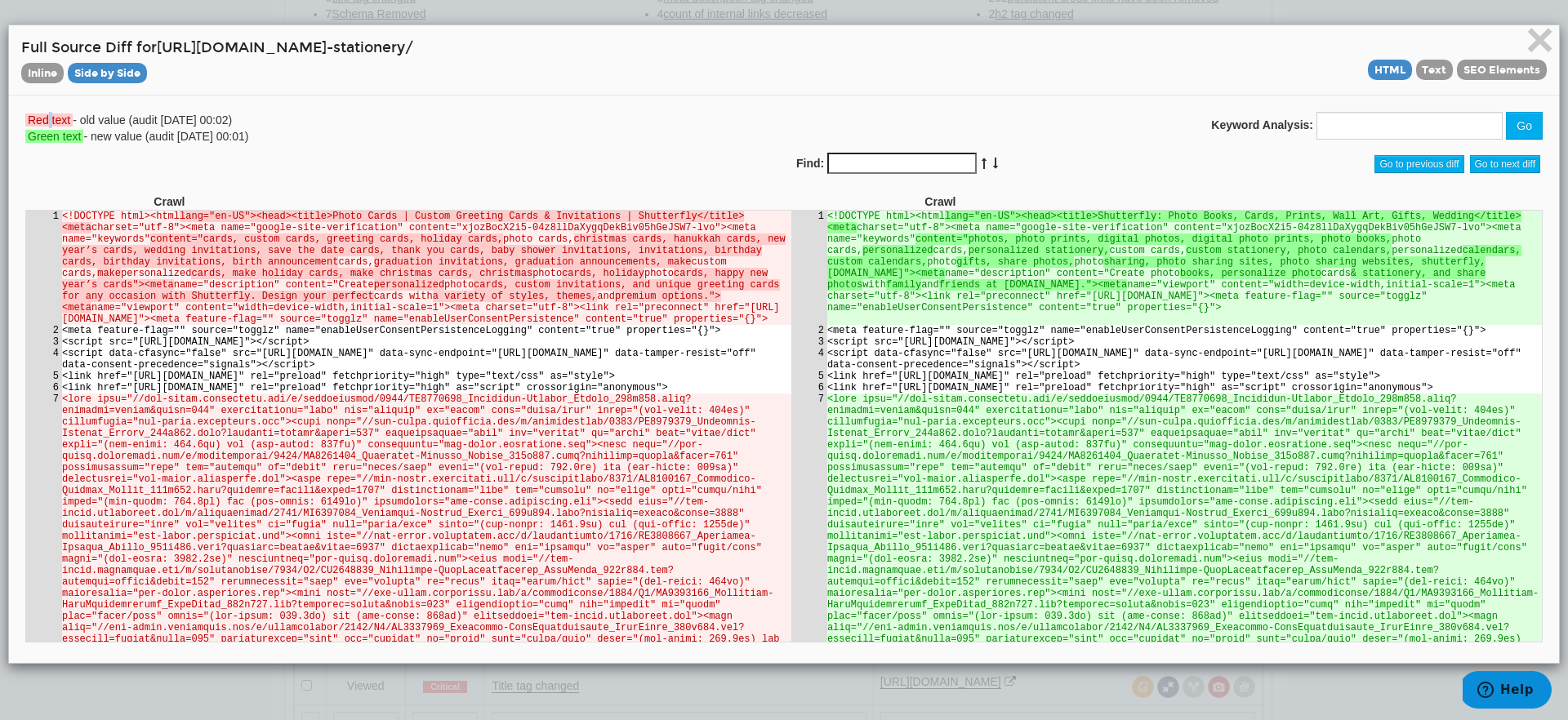
scroll to position [0, 0]
click at [48, 122] on span "Red text" at bounding box center [49, 119] width 47 height 13
click at [183, 113] on div "Red text - old value (audit 09/12/2025 00:02) Green text - new value (audit 09/…" at bounding box center [398, 127] width 771 height 32
click at [207, 136] on div "Red text - old value (audit 09/12/2025 00:02) Green text - new value (audit 09/…" at bounding box center [398, 127] width 771 height 32
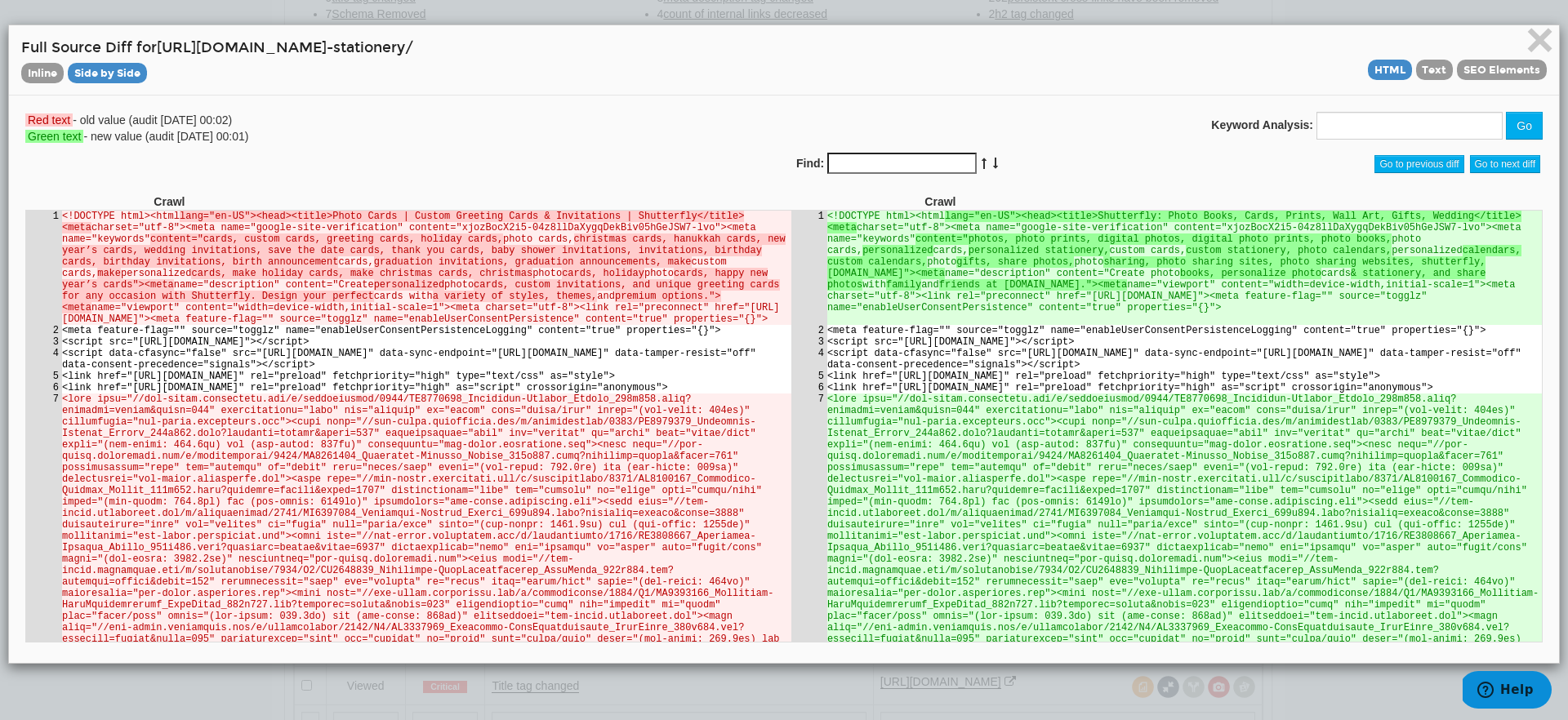
click at [207, 136] on div "Red text - old value (audit 09/12/2025 00:02) Green text - new value (audit 09/…" at bounding box center [398, 127] width 771 height 32
click at [854, 160] on input "Find:" at bounding box center [902, 163] width 150 height 22
type input "ssr-marker"
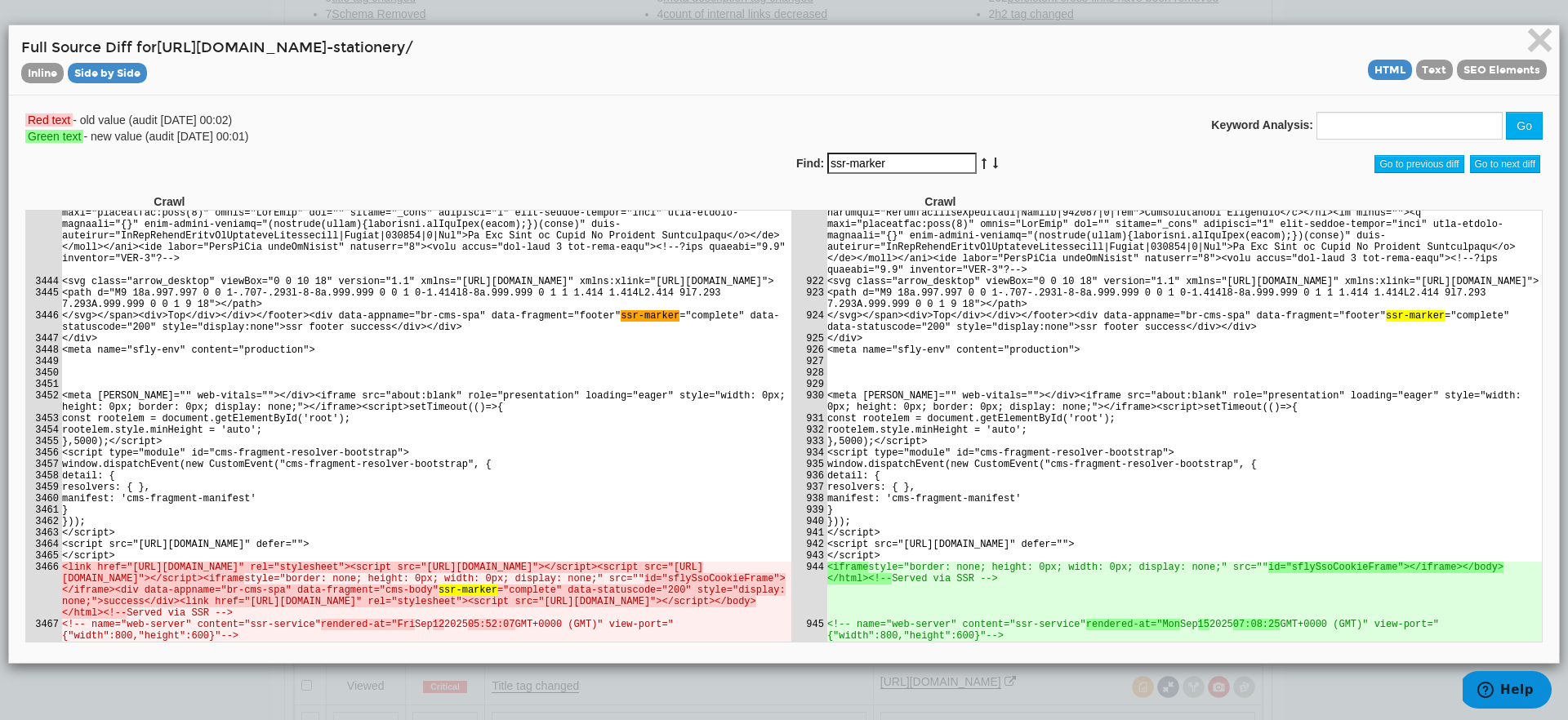
click at [675, 481] on td "resolvers: { }," at bounding box center [426, 487] width 730 height 12
click at [688, 572] on del "id="sflySsoCookieFrame"></iframe><div data-appname="br-cms-spa" data-fragment="…" at bounding box center [424, 595] width 724 height 46
click at [954, 562] on td "<iframe style="border: none; height: 0px; width: 0px; display: none;" src="" id…" at bounding box center [1184, 590] width 715 height 57
click at [967, 567] on td "<iframe style="border: none; height: 0px; width: 0px; display: none;" src="" id…" at bounding box center [1184, 590] width 715 height 57
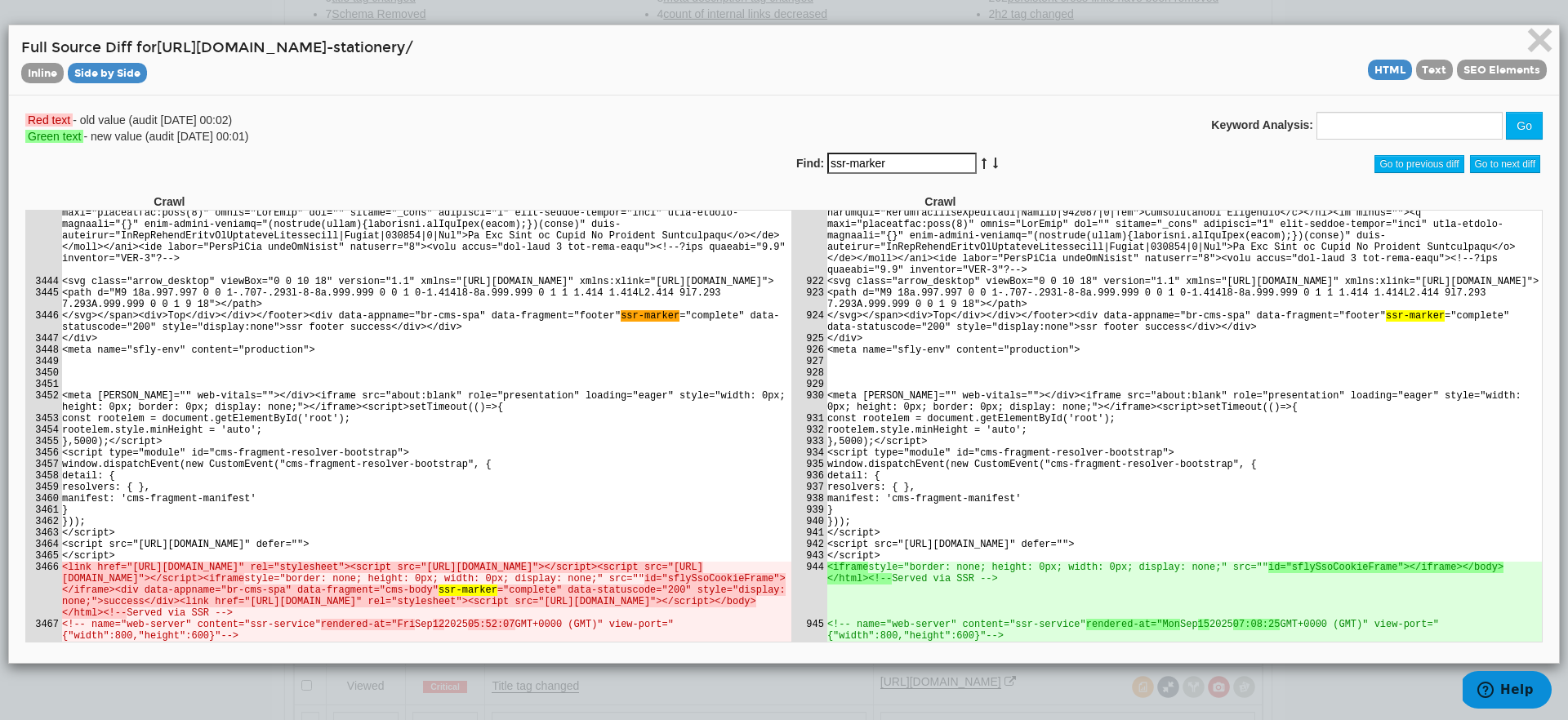
click at [886, 158] on input "ssr-marker" at bounding box center [902, 163] width 150 height 22
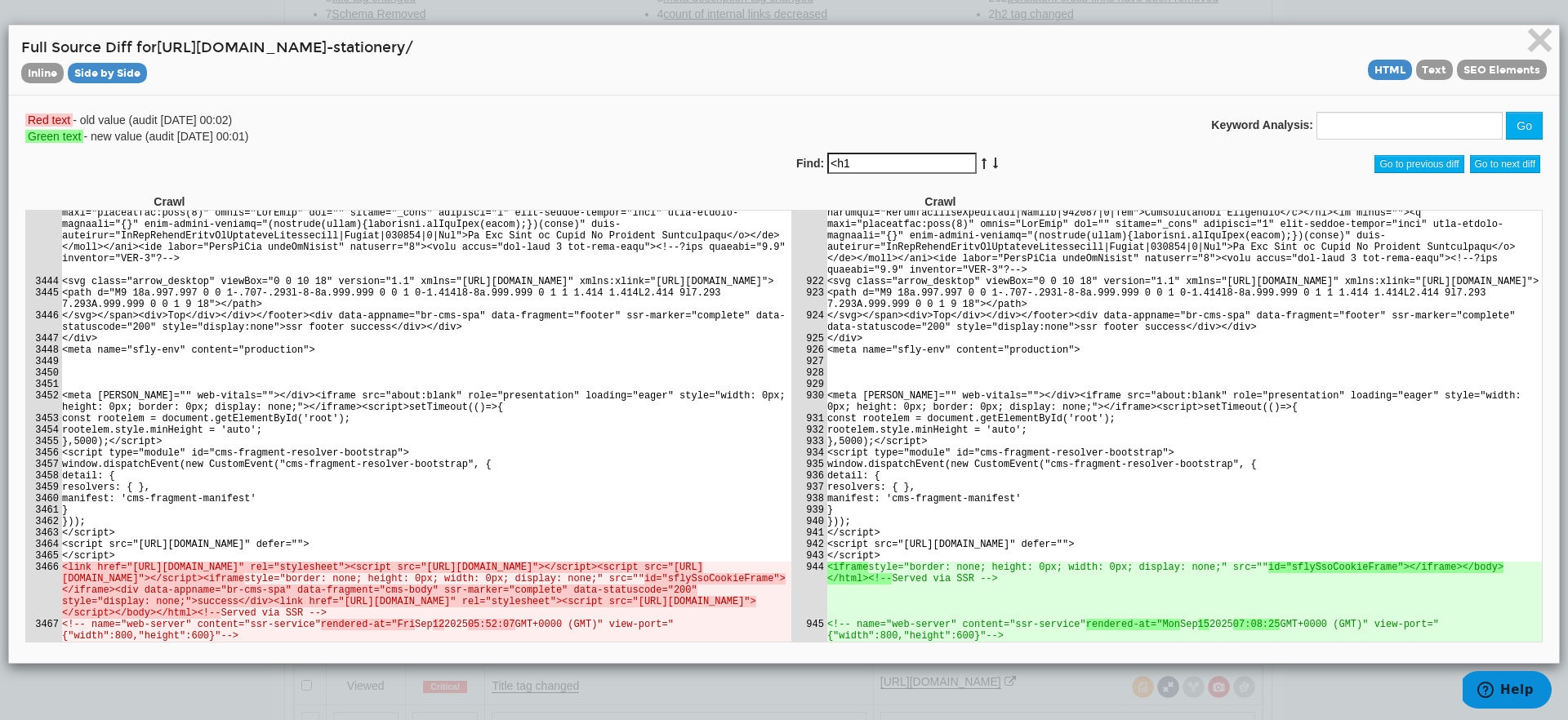
scroll to position [99823, 0]
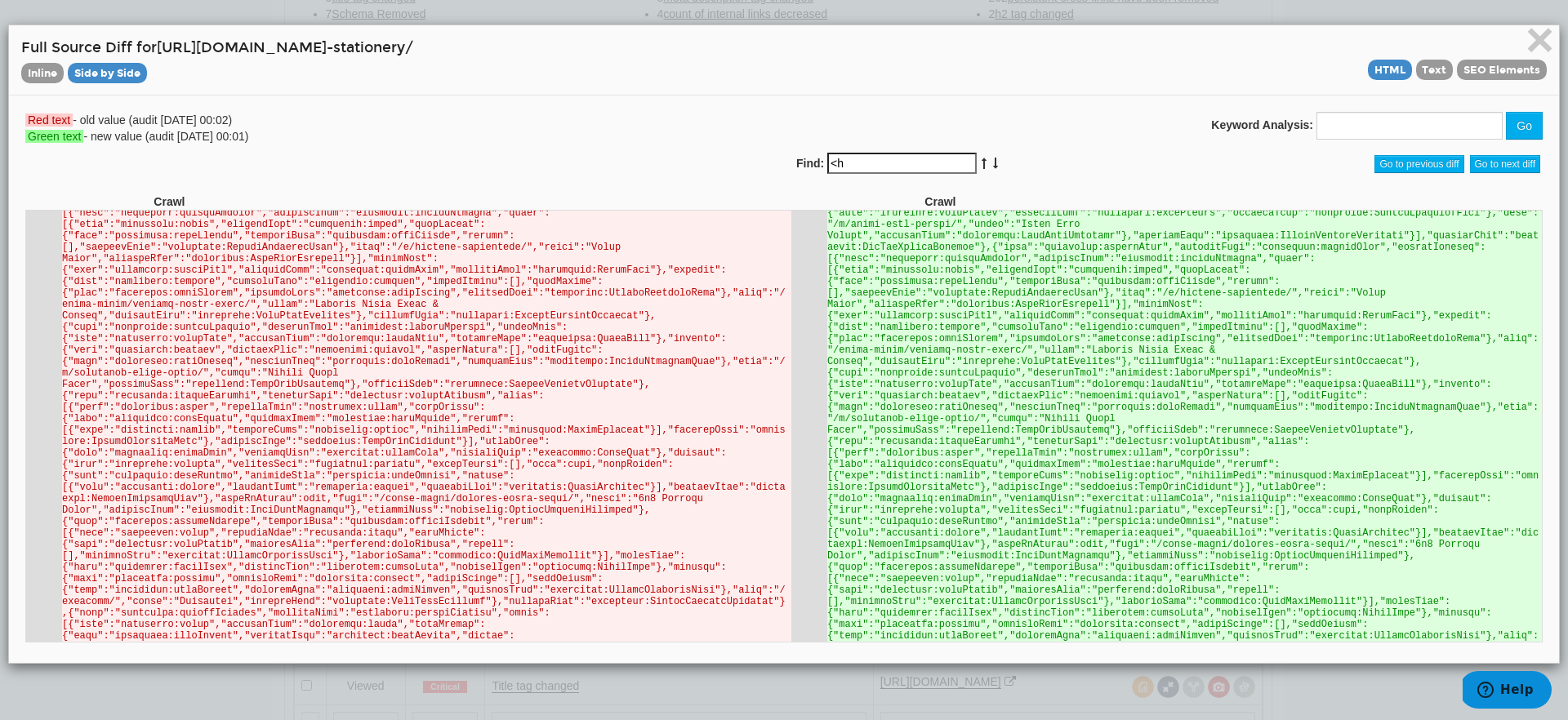
type input "<"
type input "id="root""
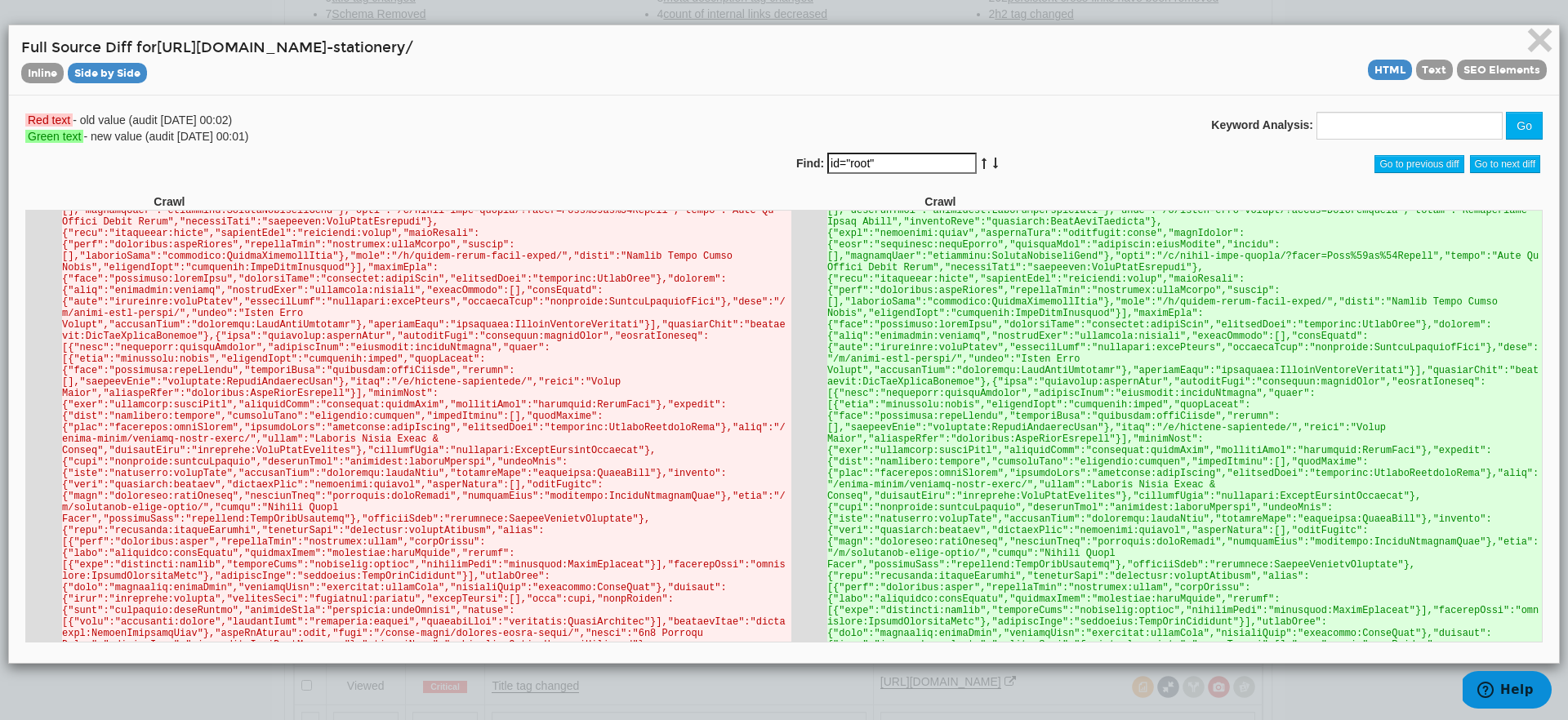
scroll to position [99690, 0]
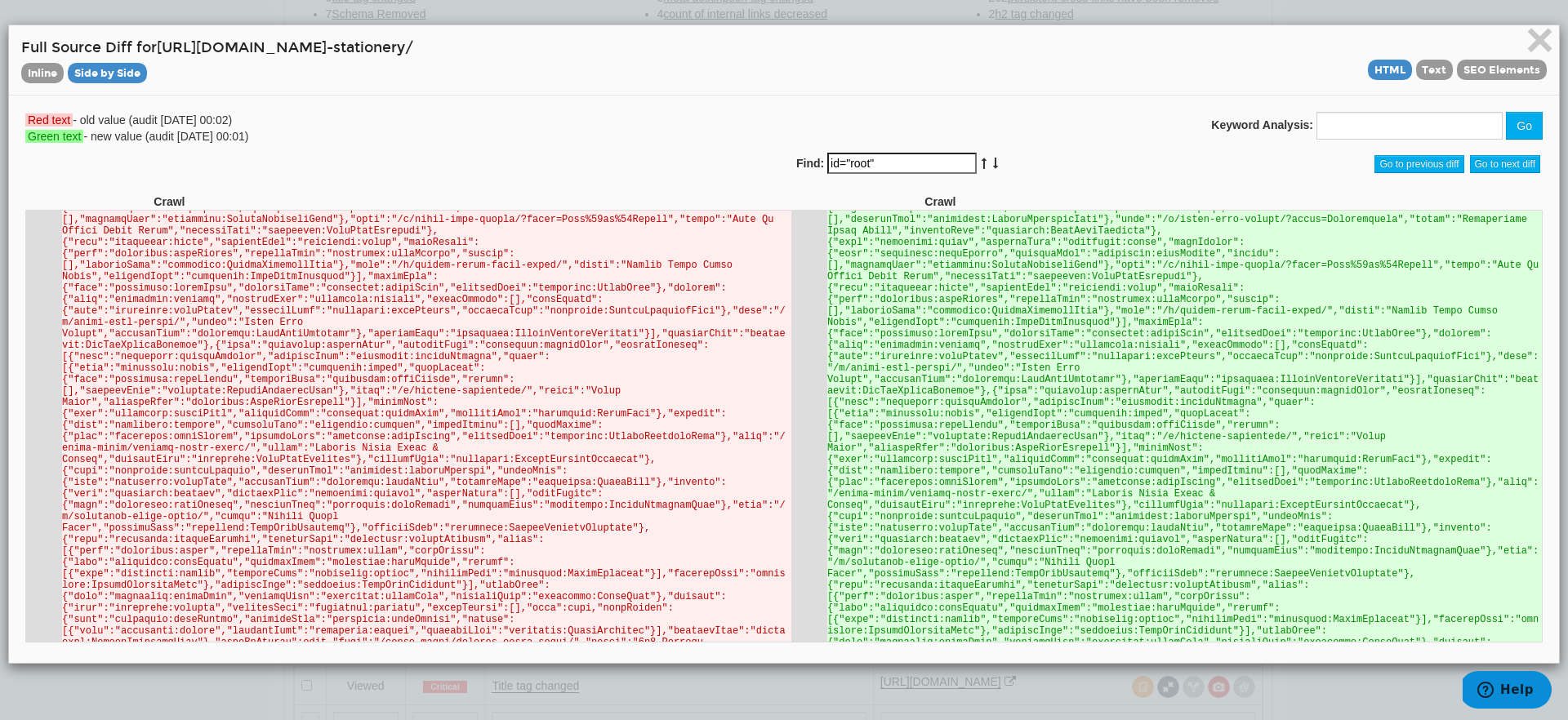
click at [930, 163] on input "id="root"" at bounding box center [902, 163] width 150 height 22
type input ","
type input "marker"
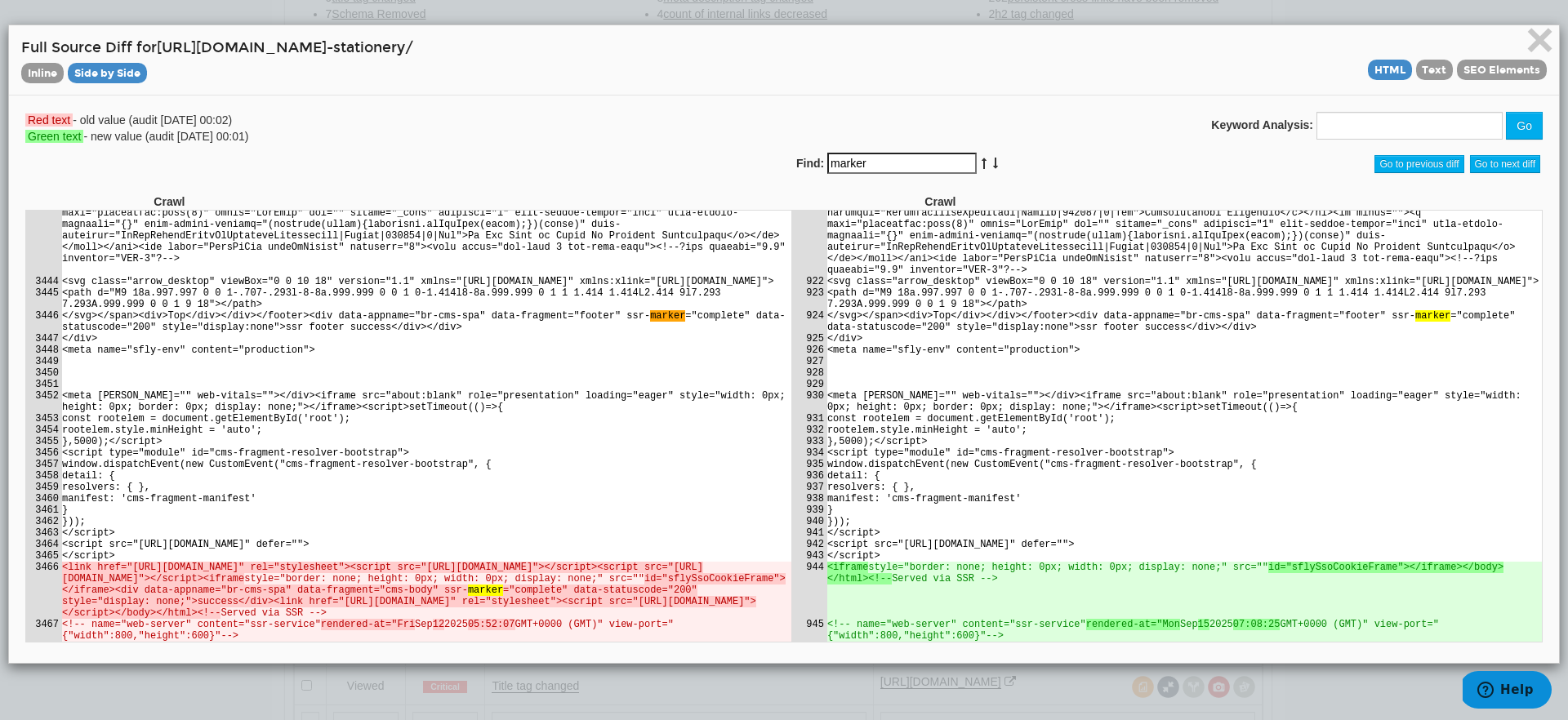
scroll to position [167668, 0]
click at [718, 287] on td "<path d="M9 18a.997.997 0 0 1-.707-.293l-8-8a.999.999 0 0 1 0-1.414l8-8a.999.99…" at bounding box center [426, 297] width 730 height 22
click at [880, 161] on input "marker" at bounding box center [902, 163] width 150 height 22
click at [723, 572] on del "id="sflySsoCookieFrame"></iframe><div data-appname="br-cms-spa" data-fragment="…" at bounding box center [424, 595] width 724 height 46
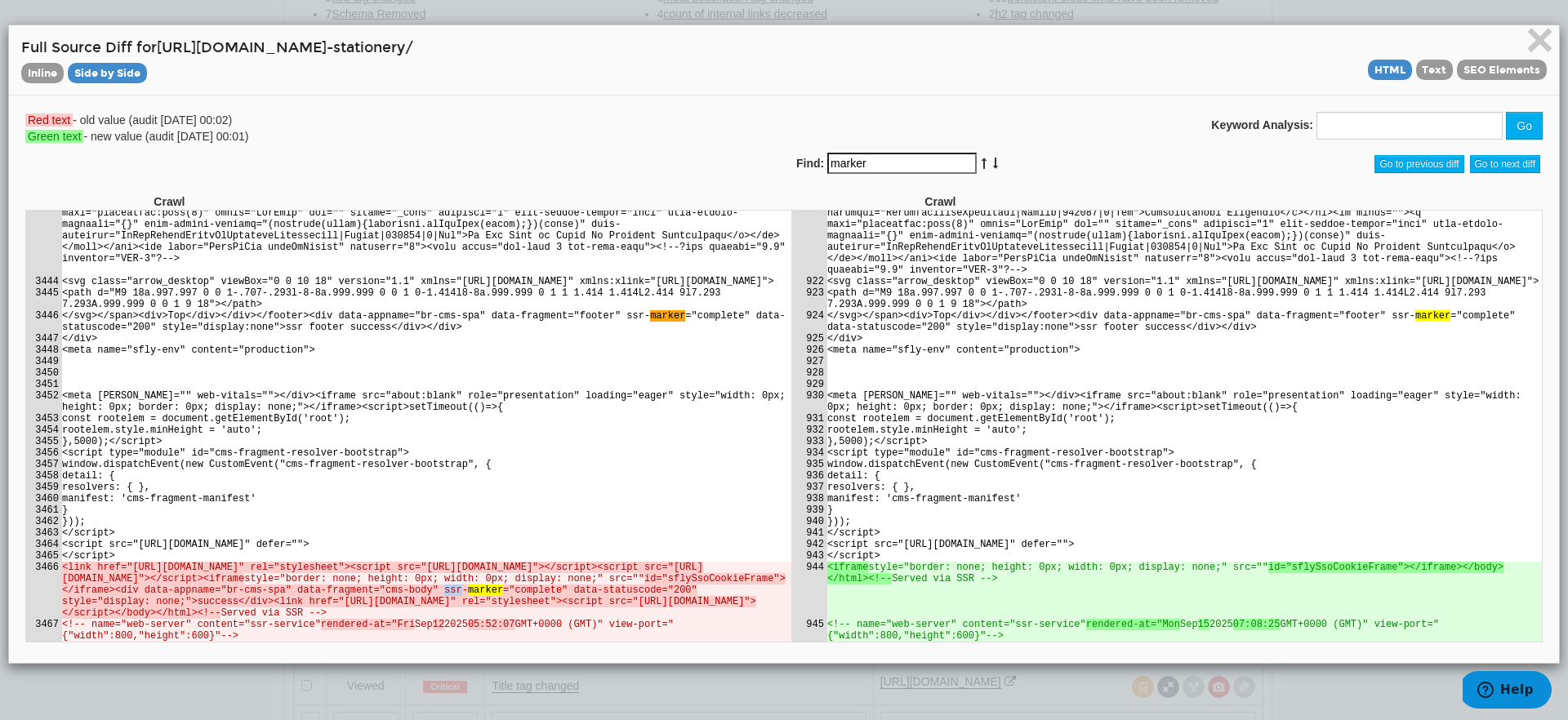
click at [626, 572] on del "id="sflySsoCookieFrame"></iframe><div data-appname="br-cms-spa" data-fragment="…" at bounding box center [424, 595] width 724 height 46
click at [697, 572] on del "id="sflySsoCookieFrame"></iframe><div data-appname="br-cms-spa" data-fragment="…" at bounding box center [424, 595] width 724 height 46
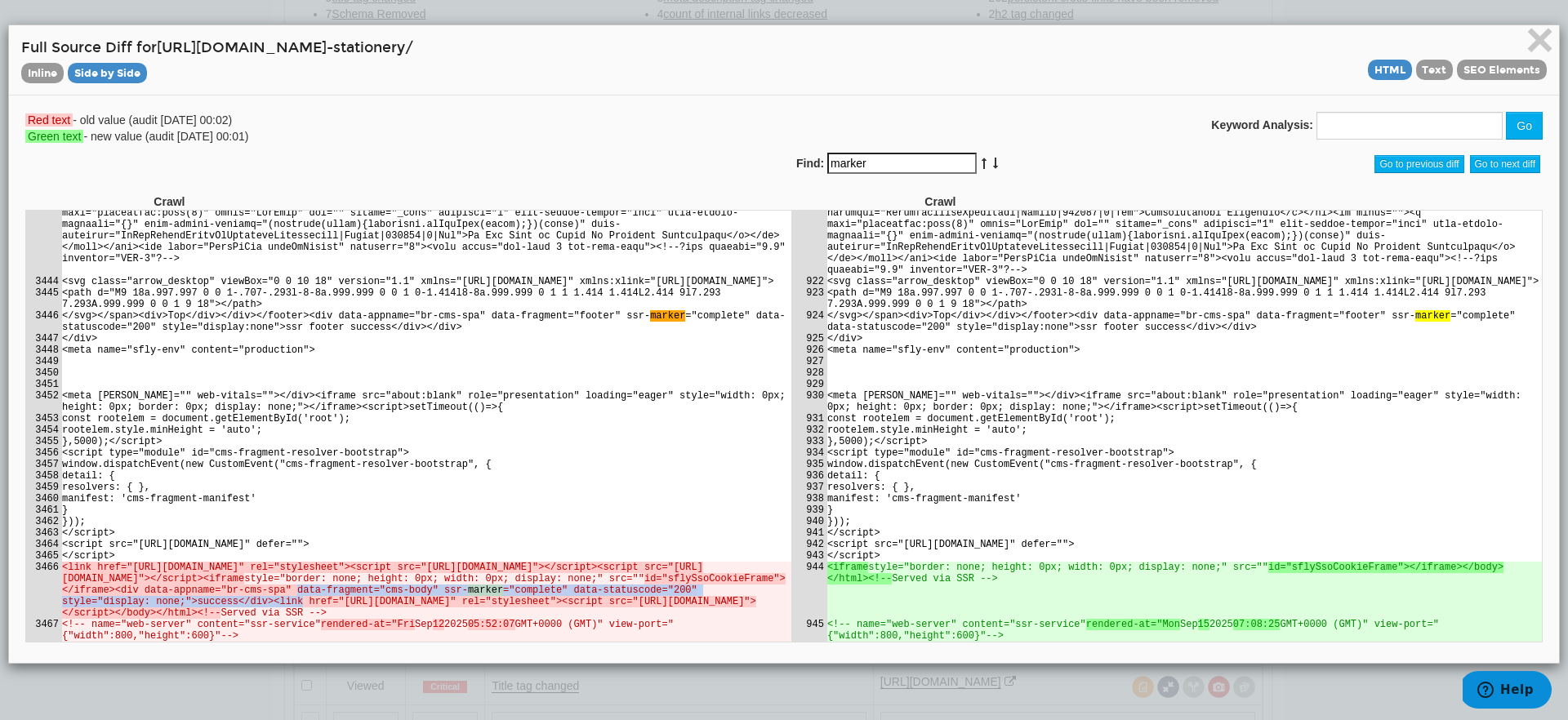
drag, startPoint x: 573, startPoint y: 568, endPoint x: 584, endPoint y: 581, distance: 17.0
click at [584, 581] on td "<link href="[URL][DOMAIN_NAME]" rel="stylesheet"><script src="[URL][DOMAIN_NAME…" at bounding box center [426, 590] width 730 height 57
click at [562, 581] on td "<link href="[URL][DOMAIN_NAME]" rel="stylesheet"><script src="[URL][DOMAIN_NAME…" at bounding box center [426, 590] width 730 height 57
drag, startPoint x: 562, startPoint y: 581, endPoint x: 392, endPoint y: 567, distance: 170.6
click at [392, 567] on td "<link href="[URL][DOMAIN_NAME]" rel="stylesheet"><script src="[URL][DOMAIN_NAME…" at bounding box center [426, 590] width 730 height 57
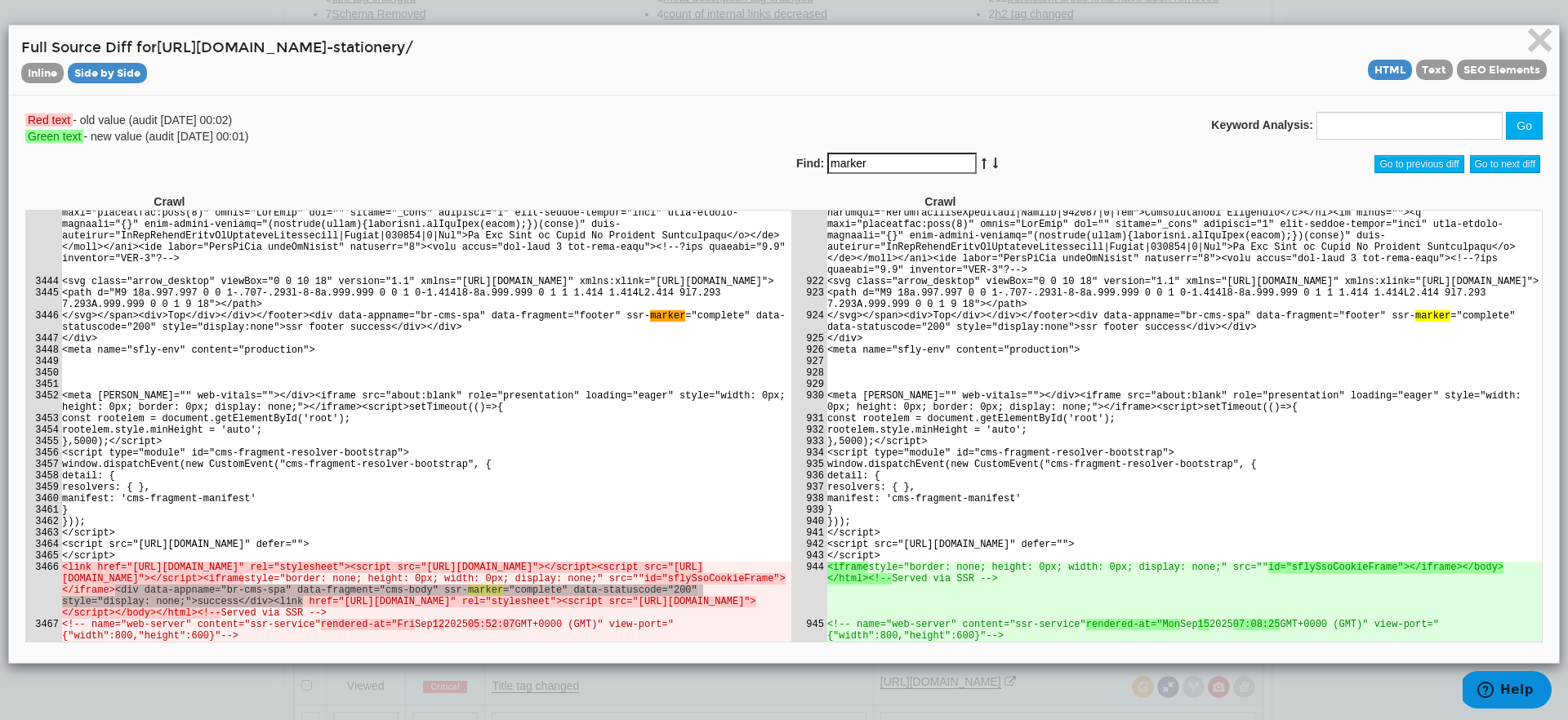
click at [886, 162] on input "marker" at bounding box center [902, 163] width 150 height 22
